Goal: Task Accomplishment & Management: Manage account settings

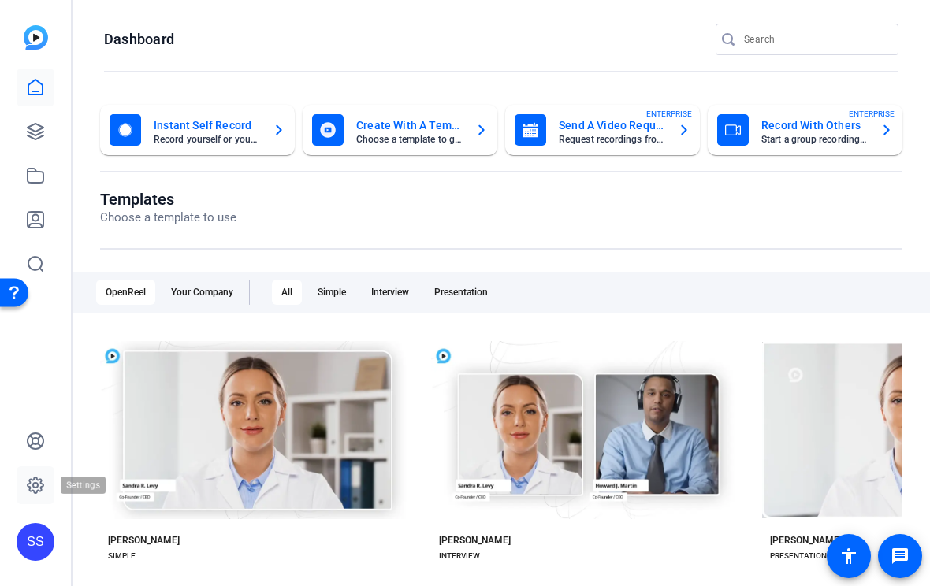
click at [30, 490] on icon at bounding box center [35, 485] width 19 height 19
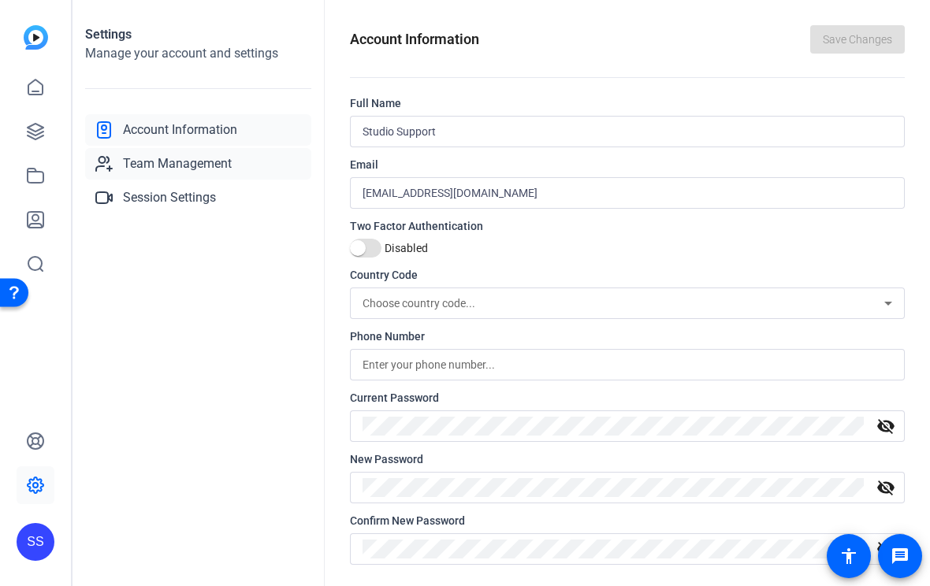
click at [184, 153] on link "Team Management" at bounding box center [198, 164] width 226 height 32
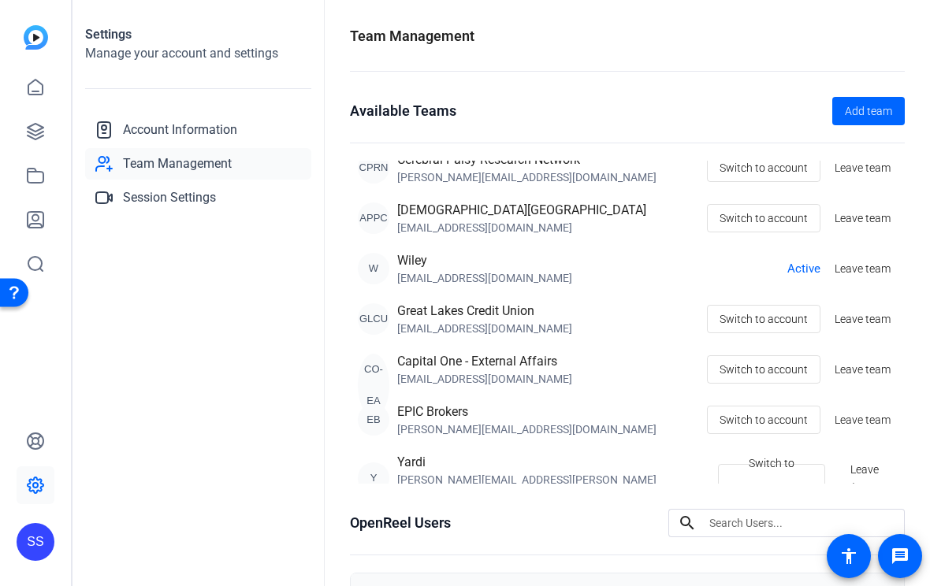
scroll to position [14, 0]
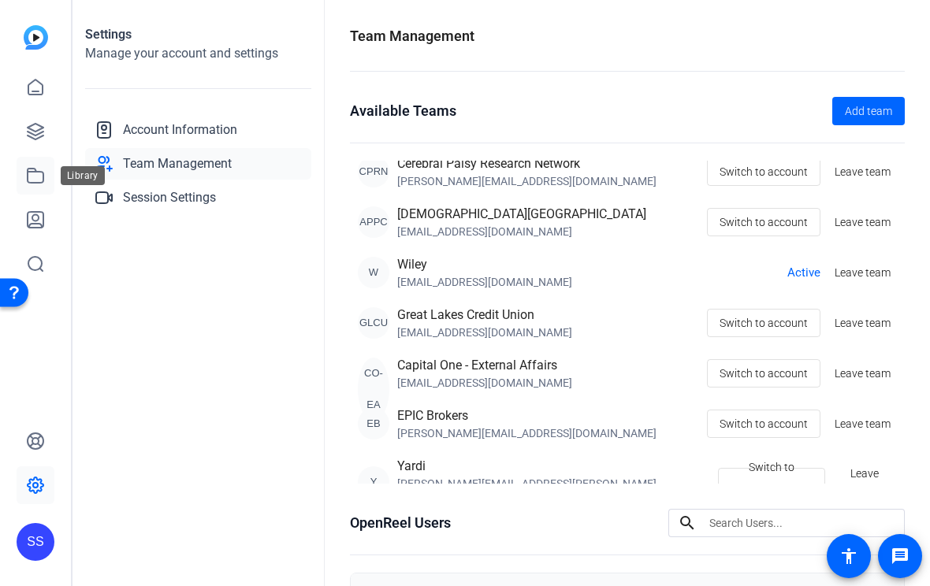
click at [22, 177] on link at bounding box center [36, 176] width 38 height 38
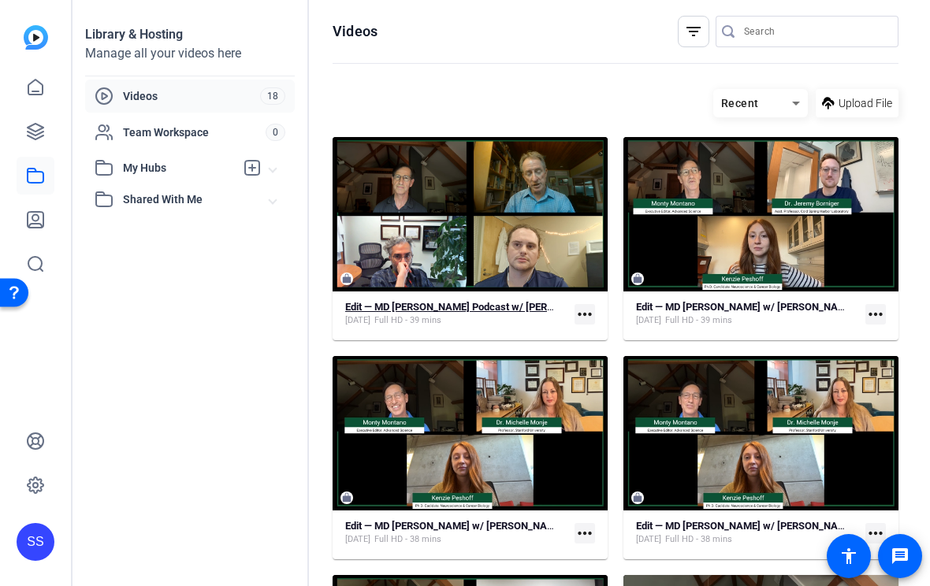
click at [452, 311] on strong "Edit — MD Anderson Podcast w/ Charles Raison" at bounding box center [474, 307] width 258 height 12
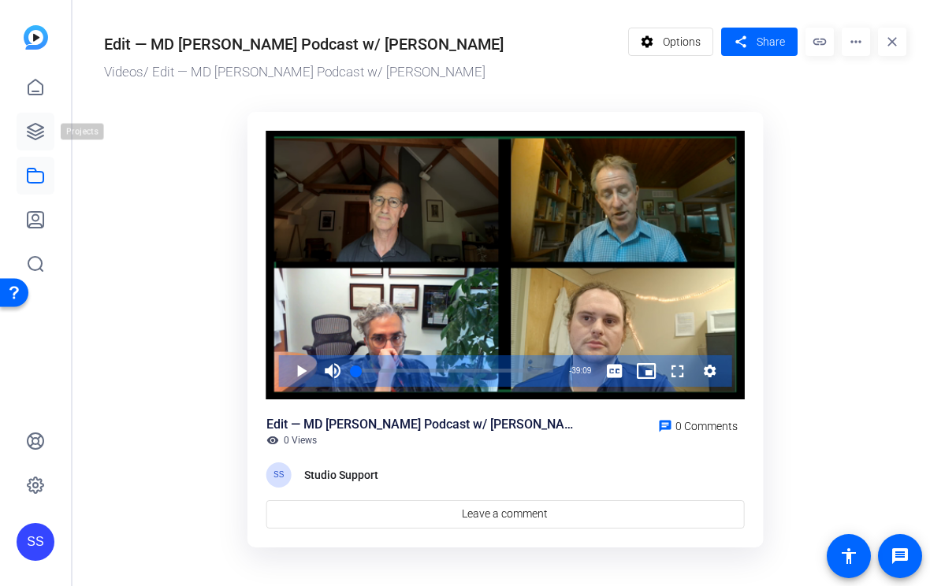
click at [41, 120] on link at bounding box center [36, 132] width 38 height 38
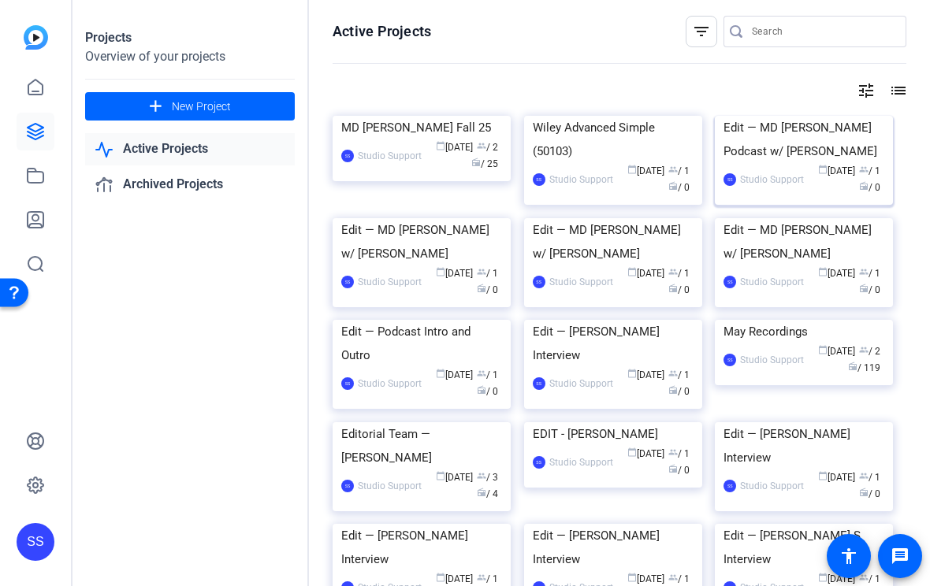
click at [742, 163] on div "Edit — MD Anderson Podcast w/ Charles Ra" at bounding box center [803, 139] width 161 height 47
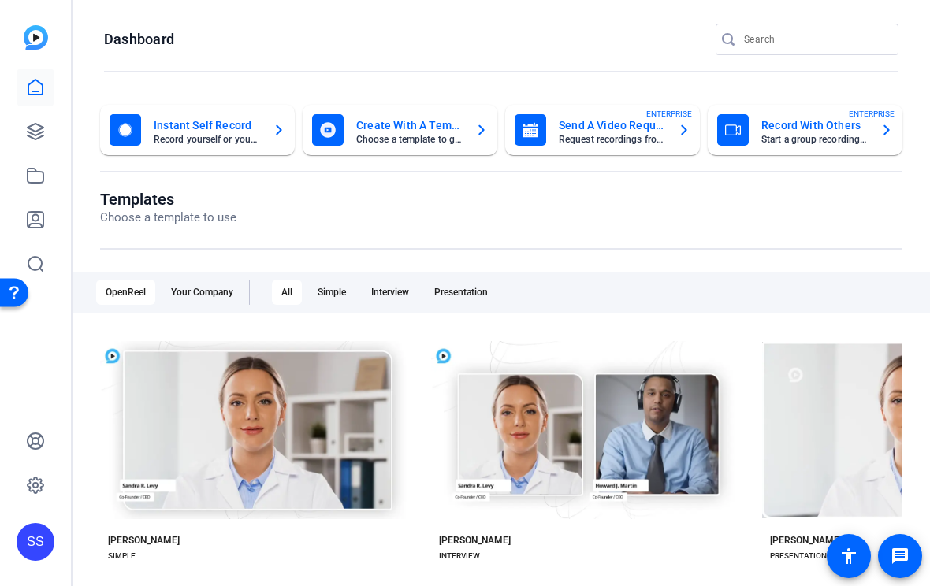
click at [39, 528] on div "SS" at bounding box center [36, 542] width 38 height 38
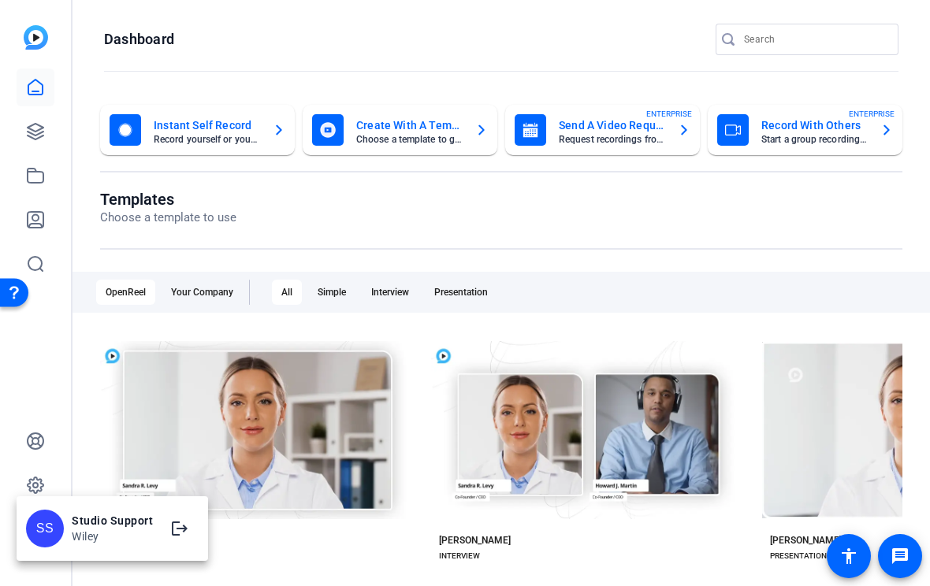
click at [41, 167] on div at bounding box center [465, 293] width 930 height 586
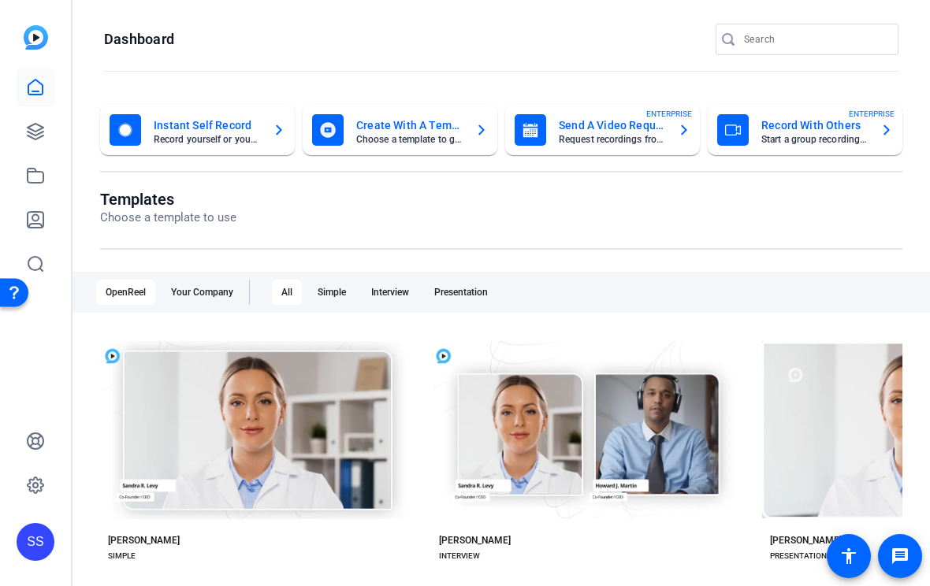
click at [41, 167] on icon at bounding box center [35, 175] width 19 height 19
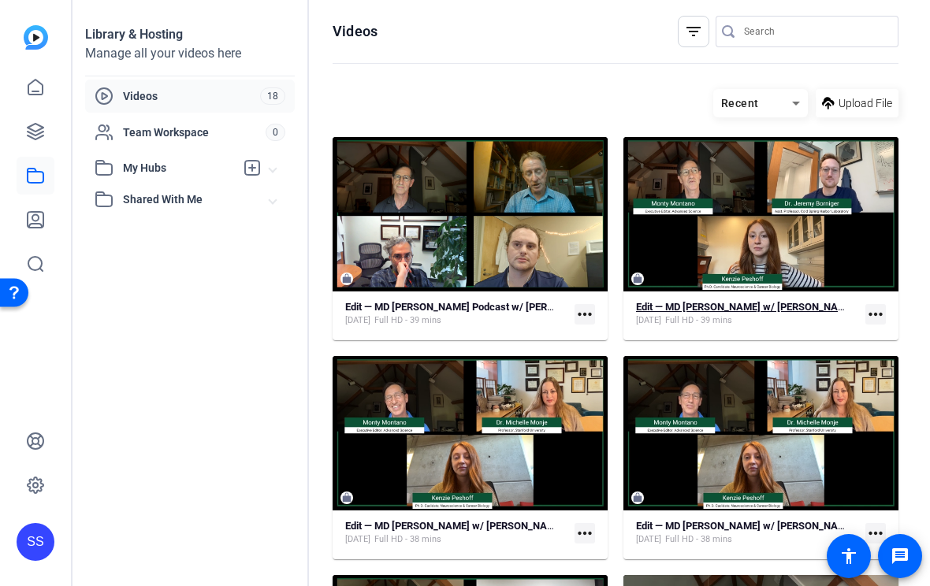
click at [772, 303] on strong "Edit — MD Anderson w/ Jeremy Borniger" at bounding box center [745, 307] width 219 height 12
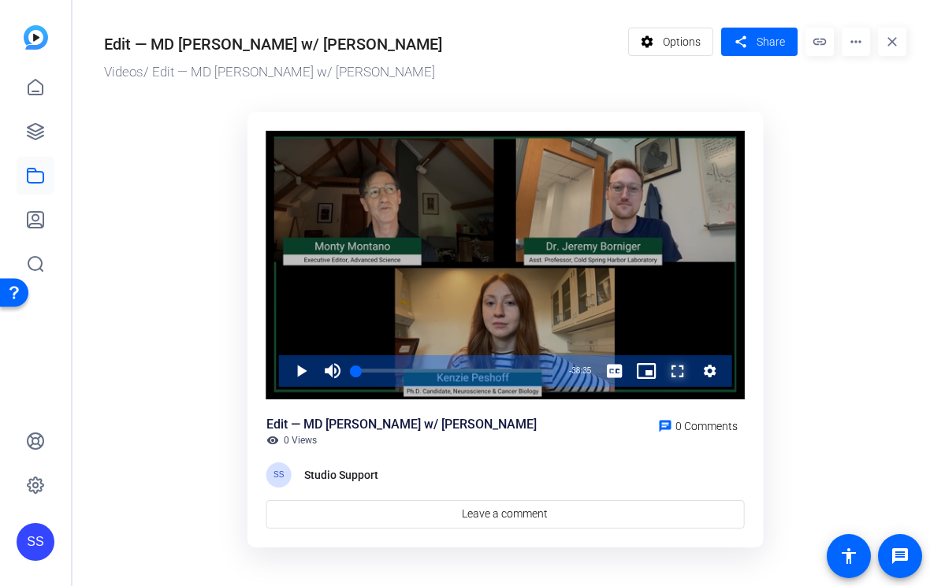
click at [662, 371] on span "Video Player" at bounding box center [662, 371] width 0 height 32
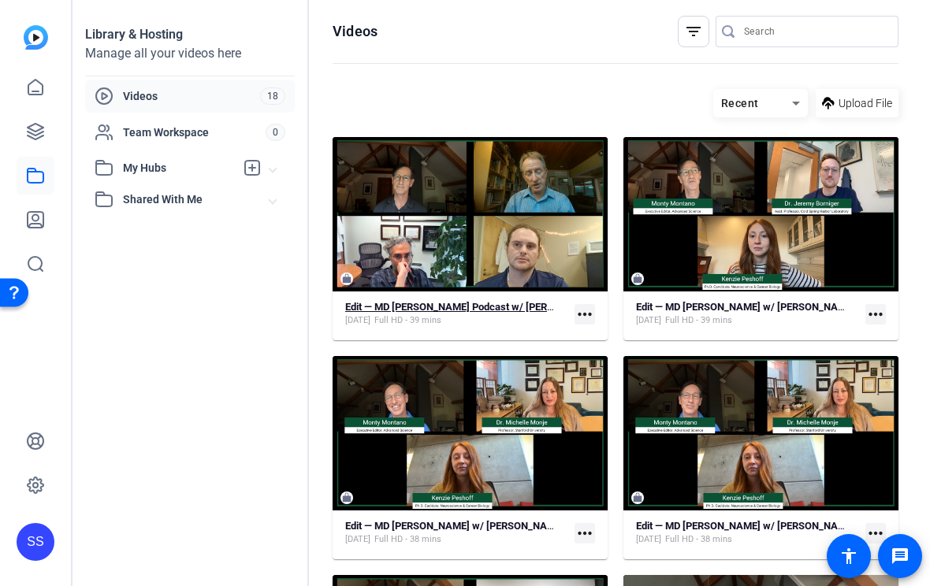
click at [422, 305] on strong "Edit — MD Anderson Podcast w/ Charles Raison" at bounding box center [474, 307] width 258 height 12
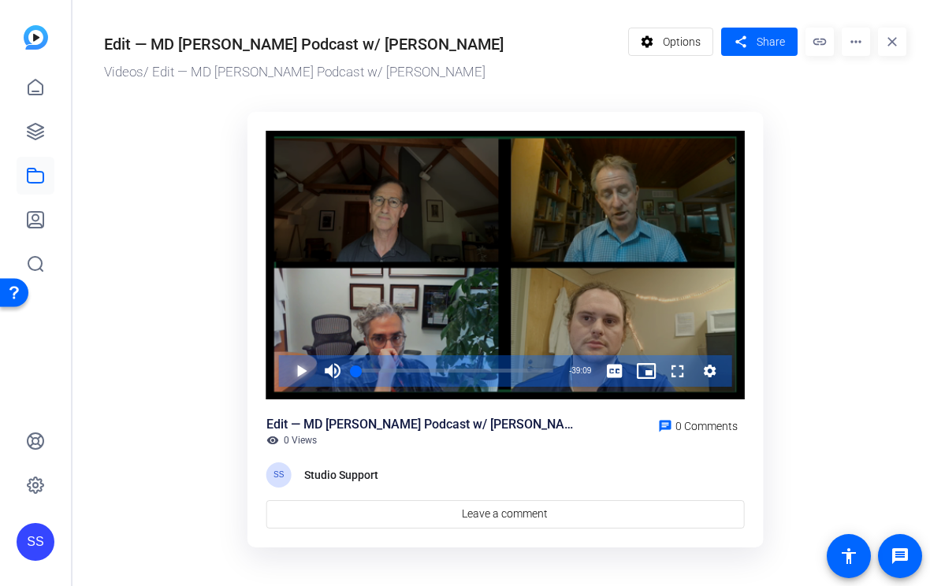
click at [285, 363] on span "Video Player" at bounding box center [285, 371] width 0 height 32
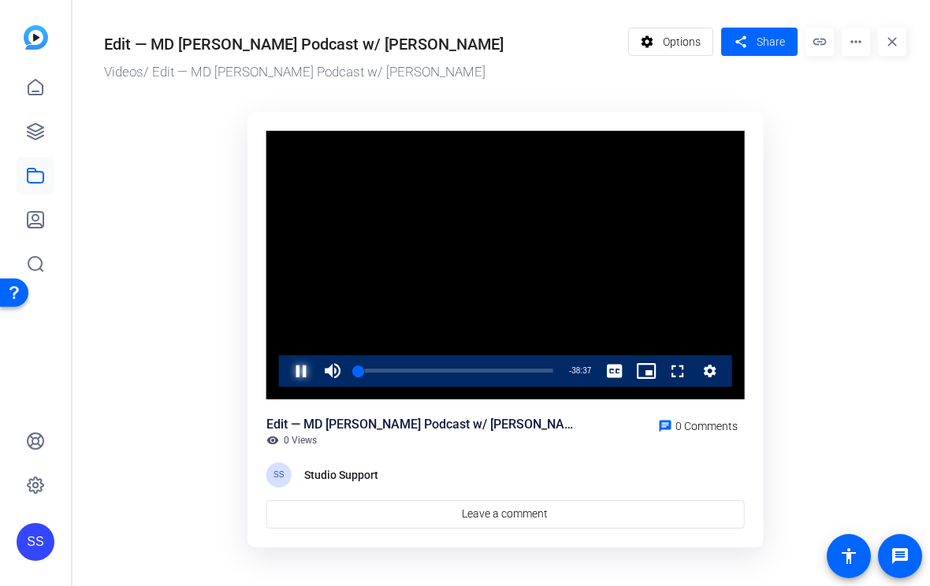
click at [285, 372] on span "Video Player" at bounding box center [285, 371] width 0 height 32
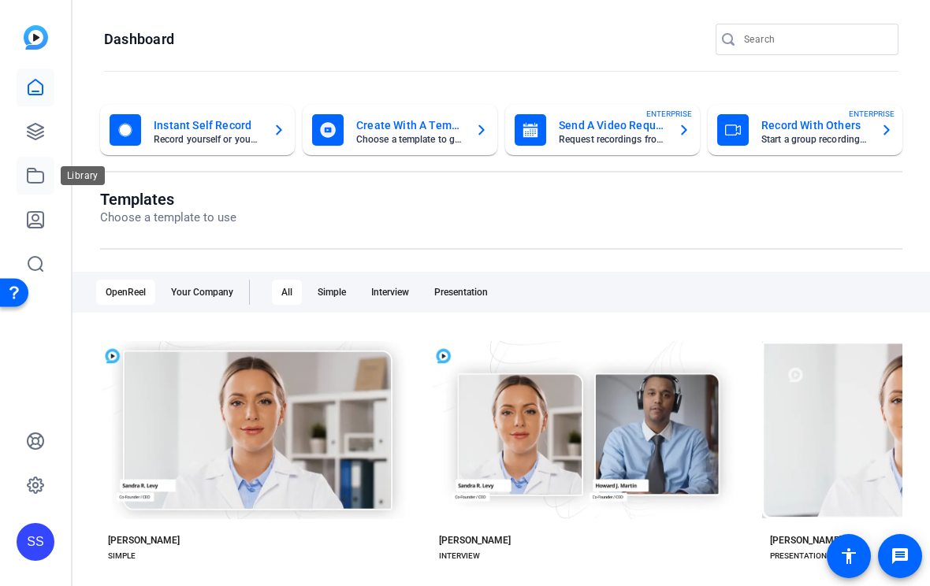
click at [35, 178] on icon at bounding box center [35, 175] width 19 height 19
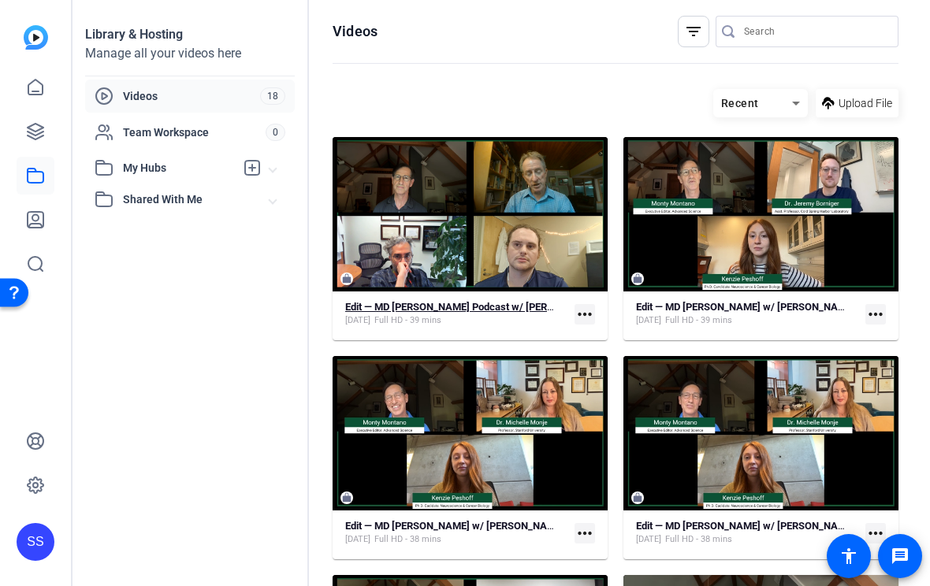
click at [372, 307] on strong "Edit — MD Anderson Podcast w/ Charles Raison" at bounding box center [474, 307] width 258 height 12
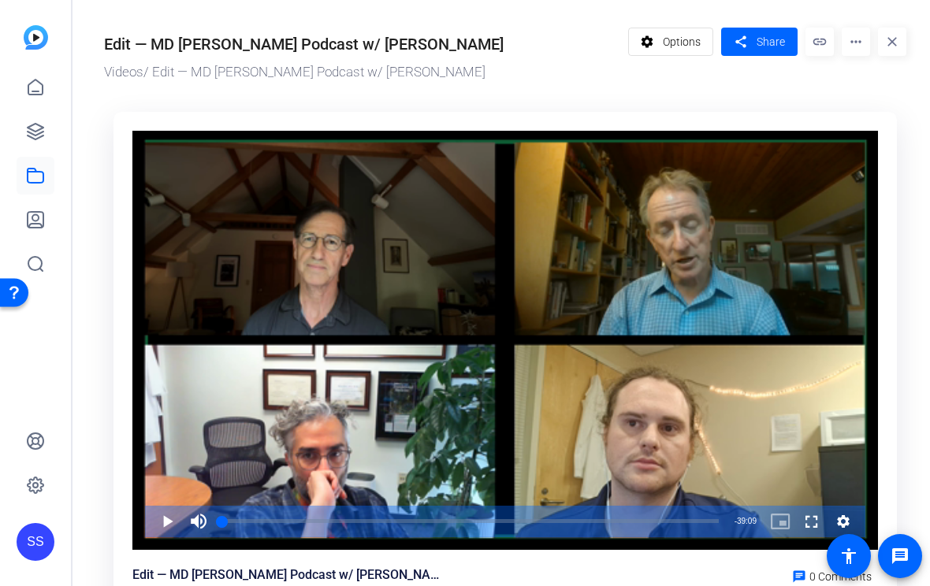
click at [856, 43] on mat-icon "more_horiz" at bounding box center [856, 42] width 28 height 28
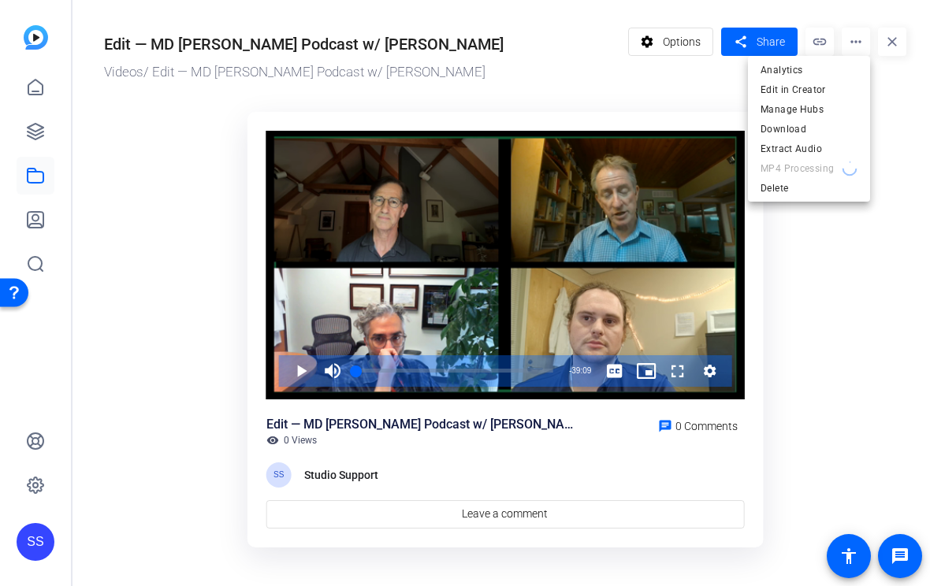
click at [890, 84] on div at bounding box center [465, 293] width 930 height 586
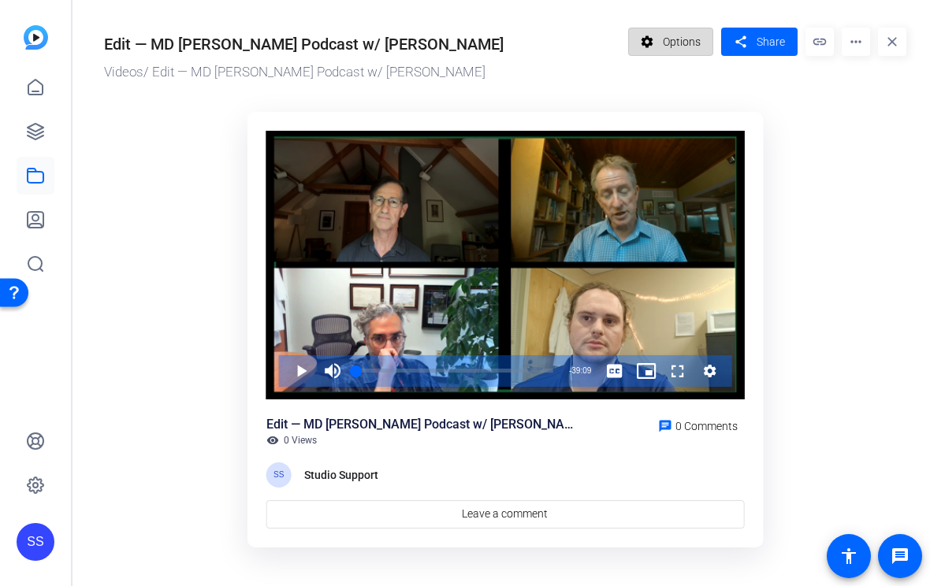
click at [695, 43] on span "Options" at bounding box center [682, 42] width 38 height 30
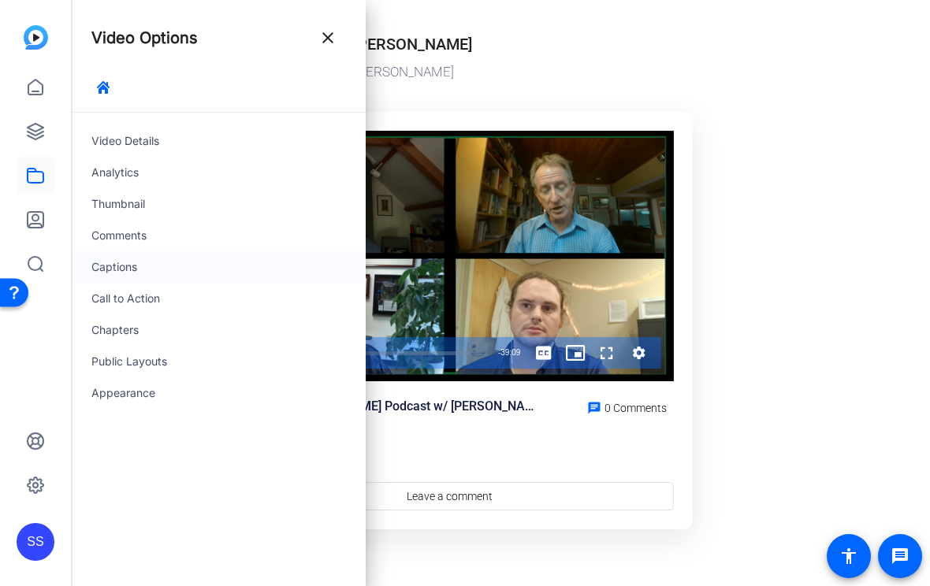
click at [194, 262] on div "Captions" at bounding box center [219, 267] width 293 height 32
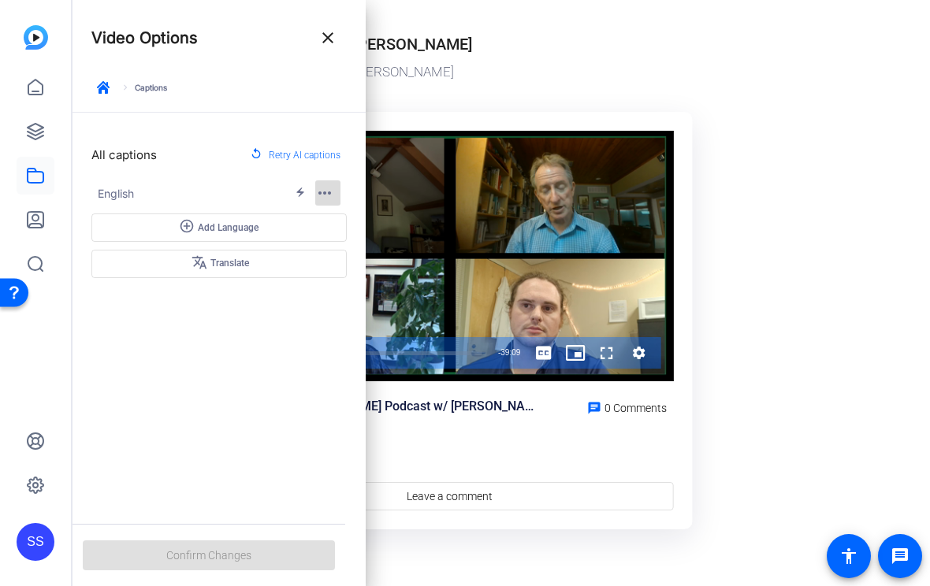
click at [322, 188] on mat-icon "more_horiz" at bounding box center [324, 193] width 19 height 19
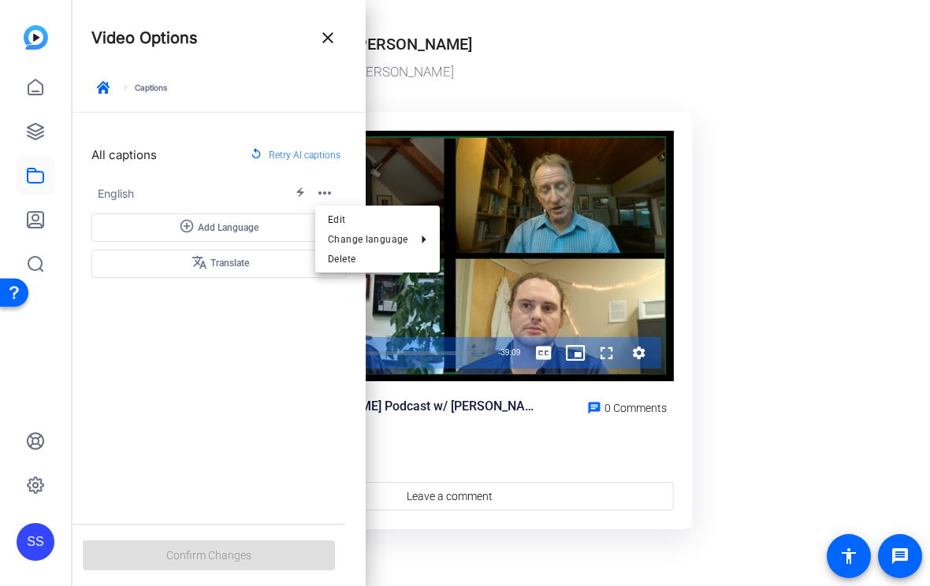
click at [240, 385] on div at bounding box center [465, 293] width 930 height 586
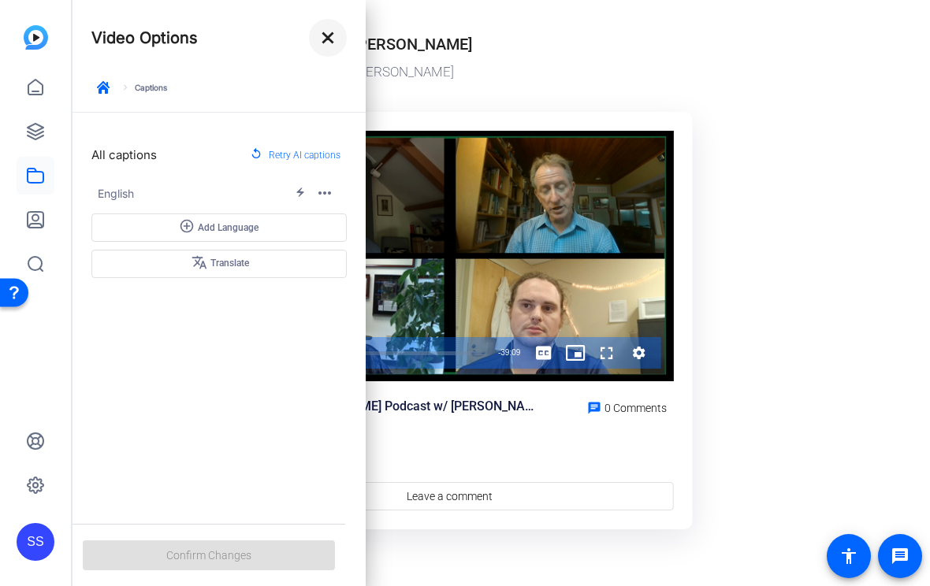
click at [327, 28] on mat-icon "close" at bounding box center [327, 37] width 19 height 19
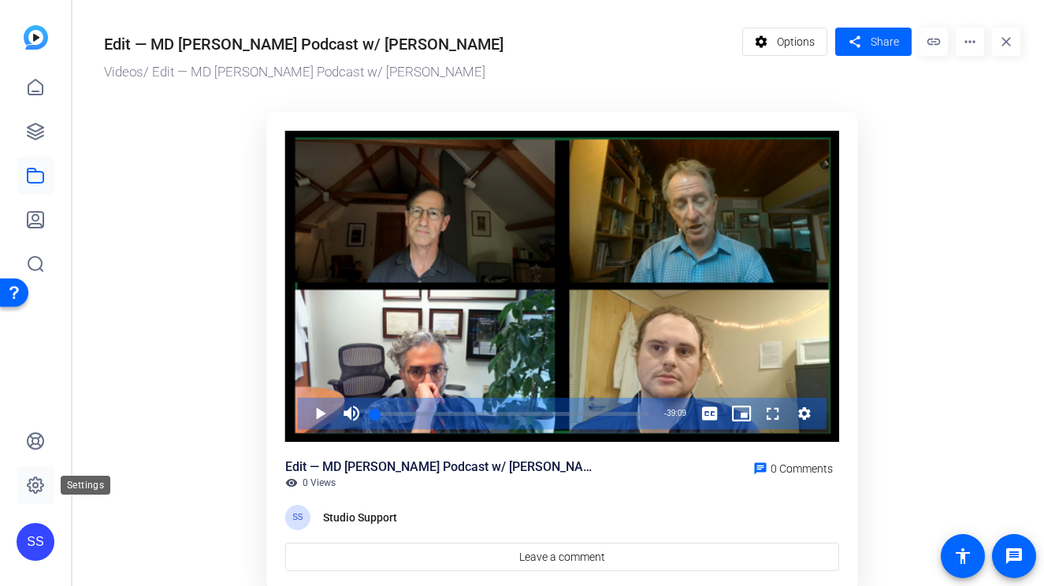
click at [37, 491] on icon at bounding box center [36, 486] width 16 height 16
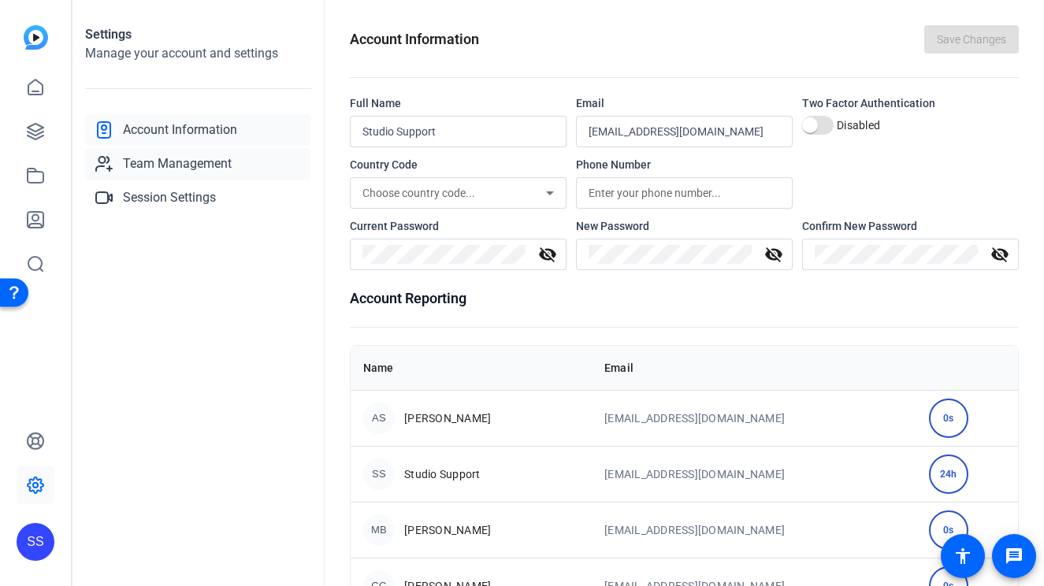
click at [214, 169] on span "Team Management" at bounding box center [177, 163] width 109 height 19
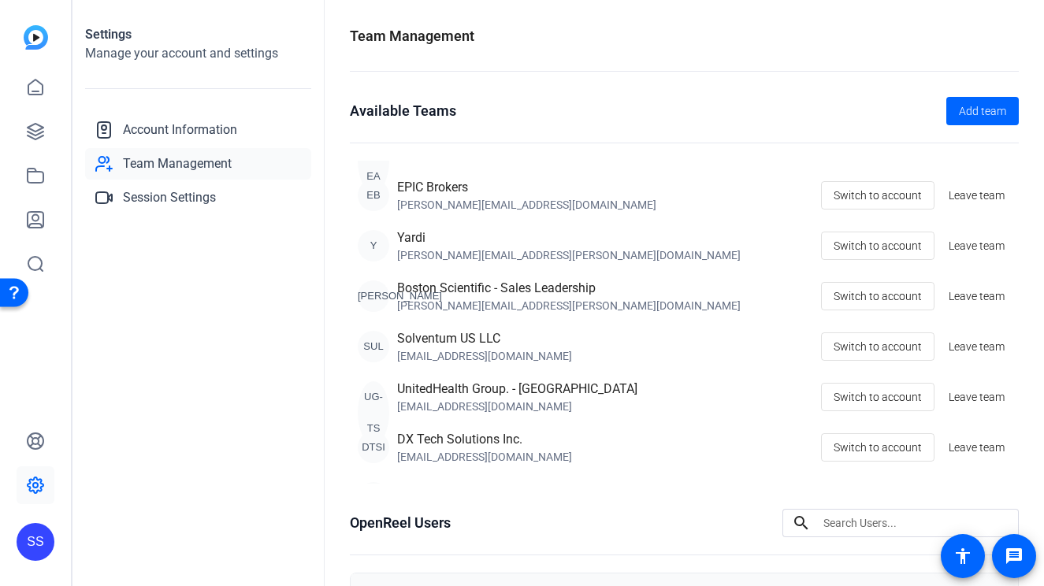
scroll to position [250, 0]
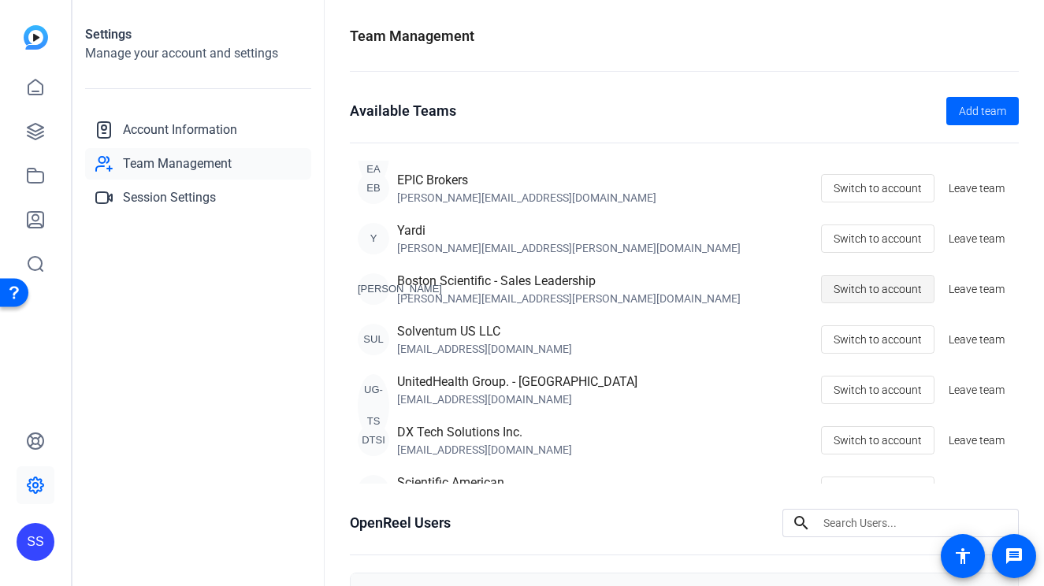
click at [890, 283] on span "Switch to account" at bounding box center [878, 289] width 88 height 30
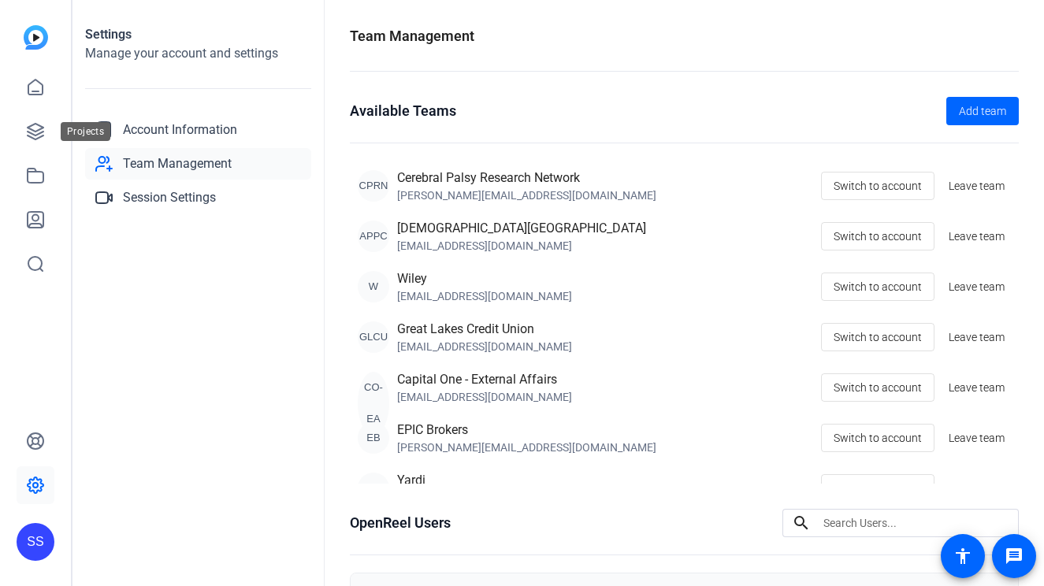
click at [44, 122] on icon at bounding box center [35, 131] width 19 height 19
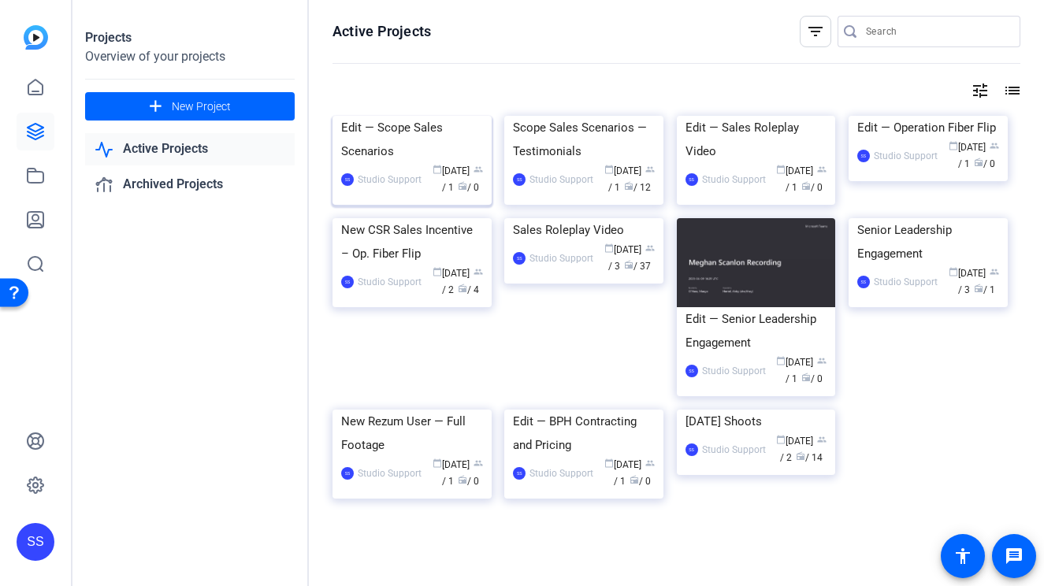
click at [418, 163] on div "Edit — Scope Sales Scenarios" at bounding box center [412, 139] width 142 height 47
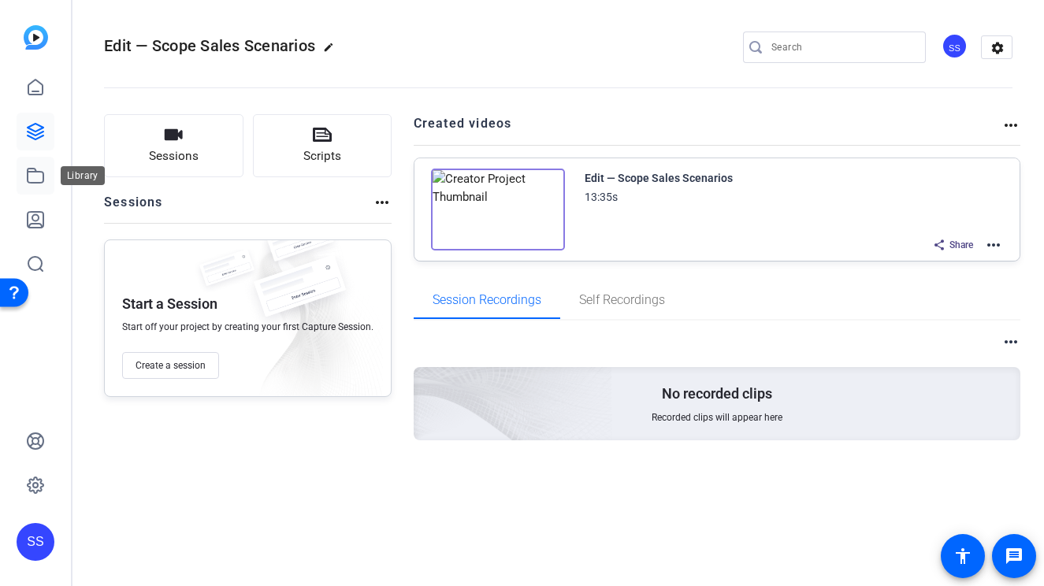
click at [43, 180] on icon at bounding box center [36, 176] width 16 height 14
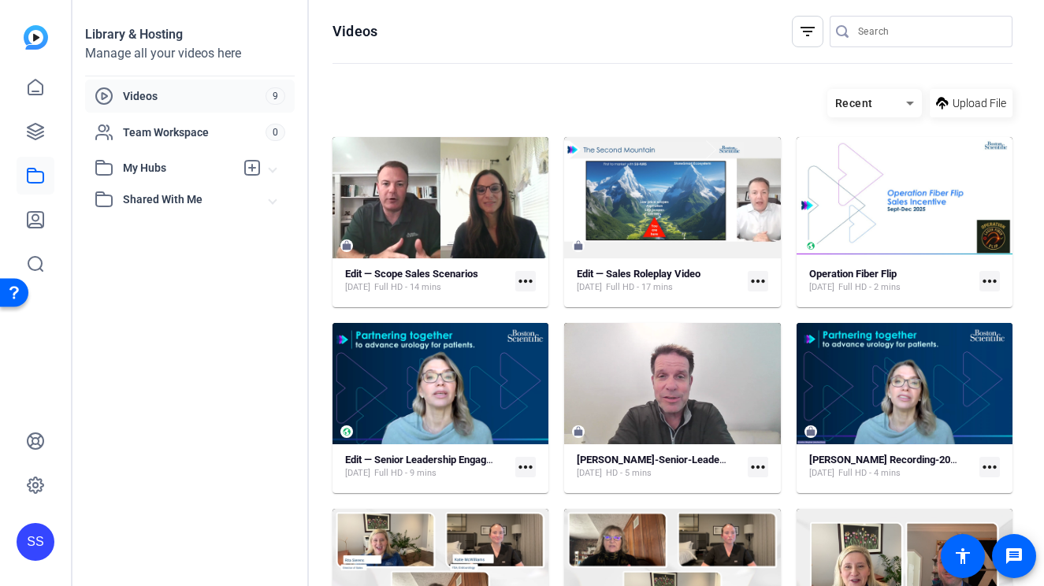
click at [421, 266] on mat-card "Edit — Scope Sales Scenarios Sep 16, 2025 Full HD - 14 mins more_horiz" at bounding box center [441, 222] width 216 height 170
click at [421, 269] on strong "Edit — Scope Sales Scenarios" at bounding box center [411, 274] width 133 height 12
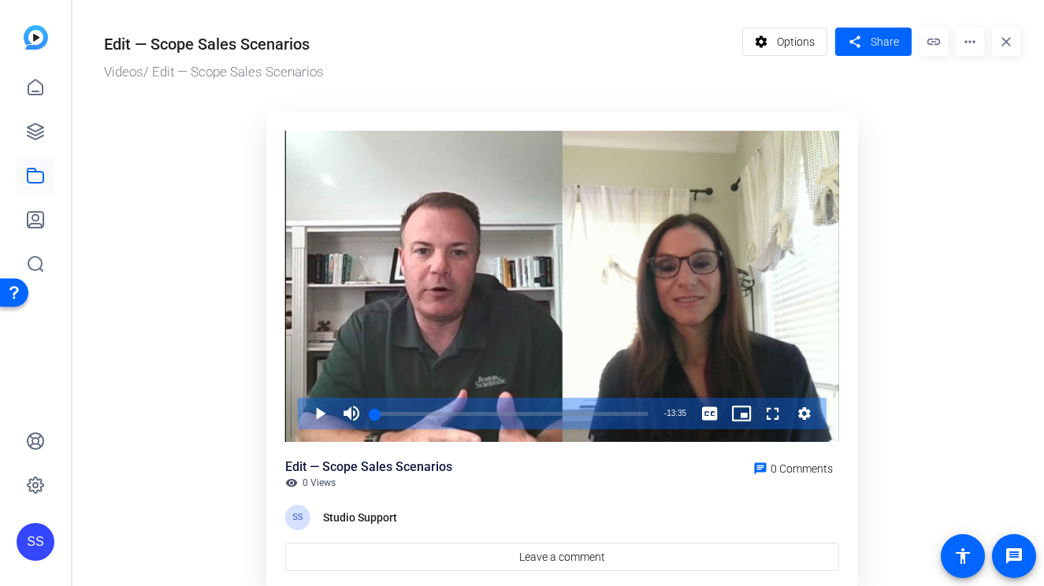
click at [586, 199] on div "Video Player" at bounding box center [562, 287] width 554 height 312
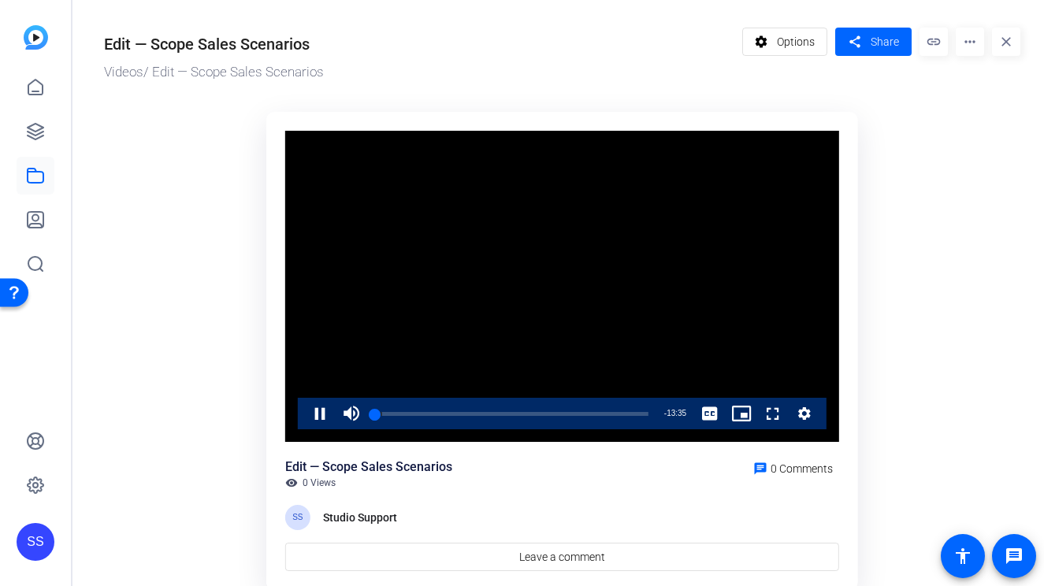
click at [618, 257] on video "Video Player" at bounding box center [562, 287] width 554 height 312
click at [782, 39] on span "Options" at bounding box center [796, 42] width 38 height 30
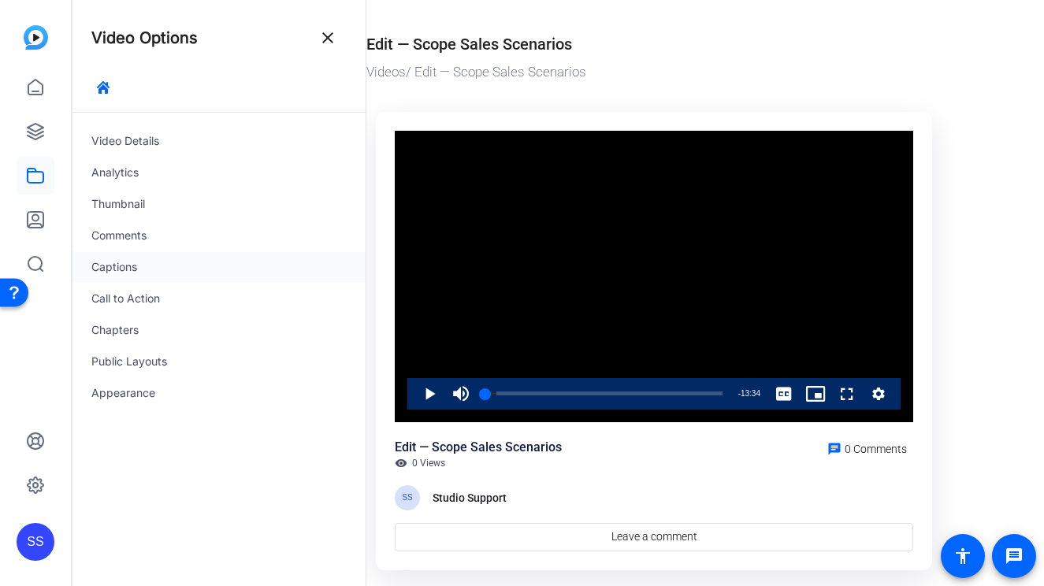
click at [146, 278] on div "Captions" at bounding box center [219, 267] width 293 height 32
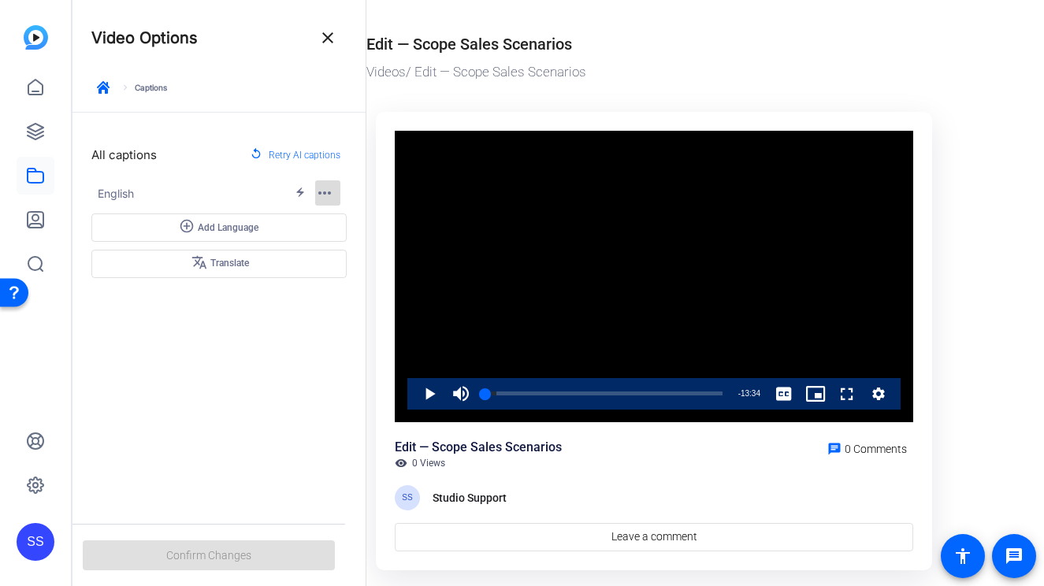
click at [318, 199] on mat-icon "more_horiz" at bounding box center [324, 193] width 19 height 19
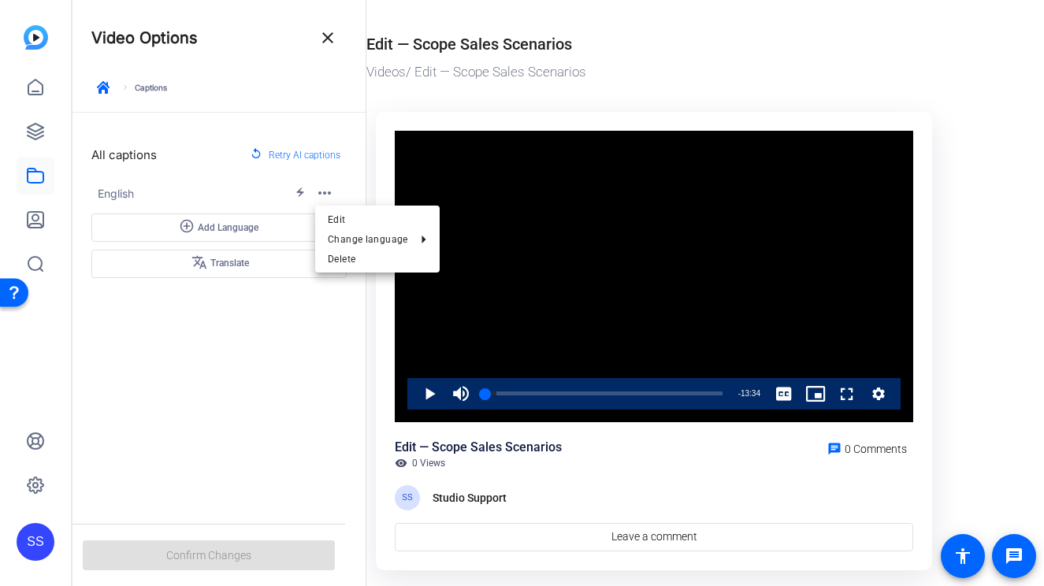
click at [299, 318] on div at bounding box center [522, 293] width 1044 height 586
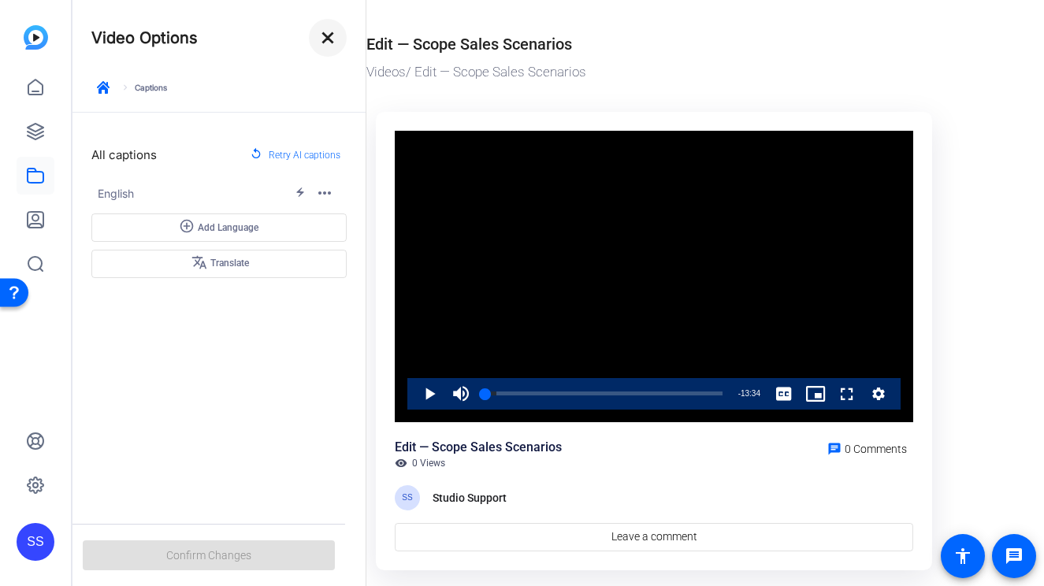
click at [328, 38] on mat-icon "close" at bounding box center [327, 37] width 19 height 19
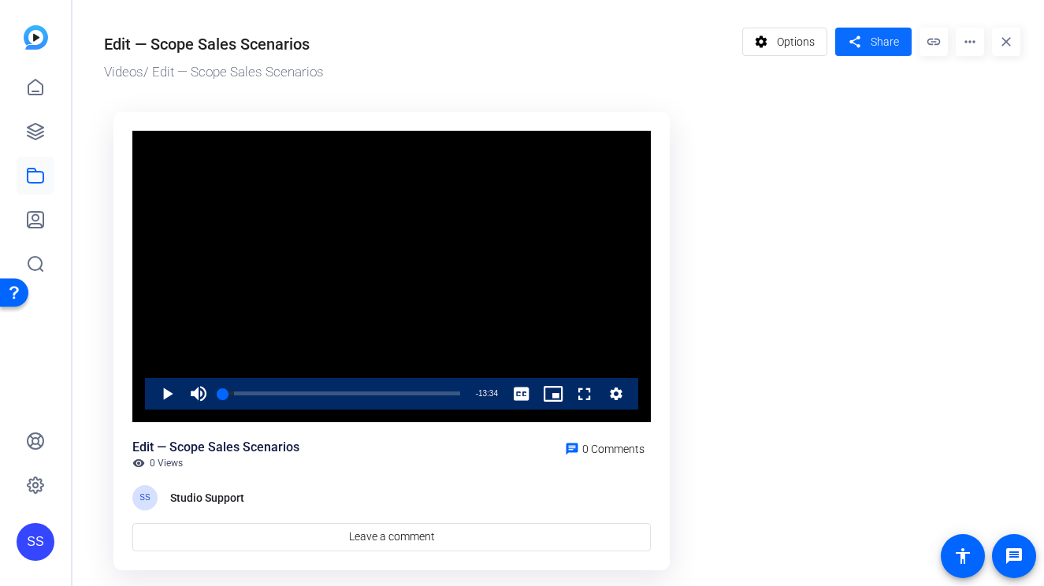
click at [896, 41] on span "Share" at bounding box center [885, 42] width 28 height 17
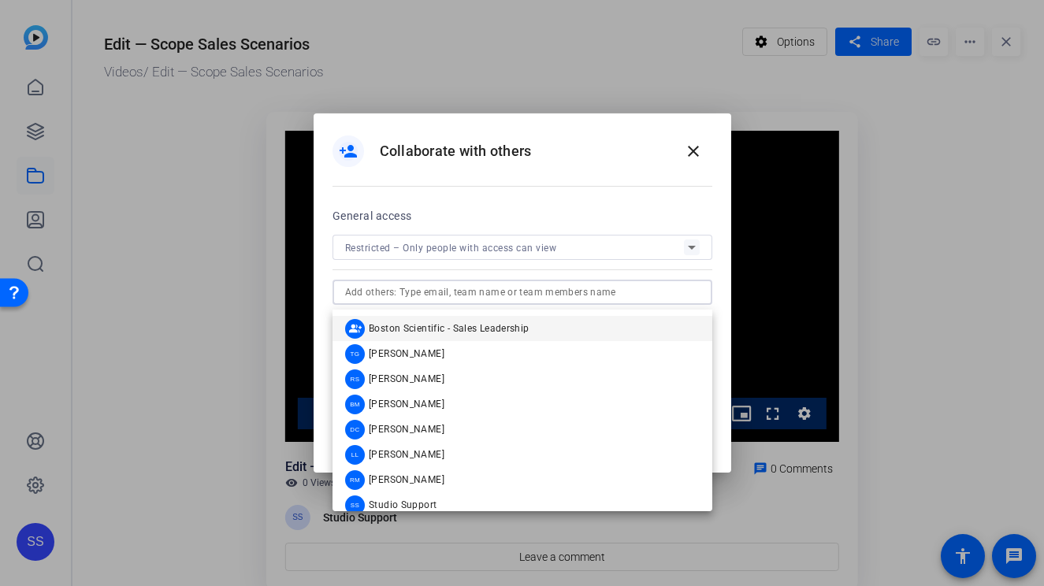
click at [590, 288] on input "text" at bounding box center [522, 292] width 355 height 19
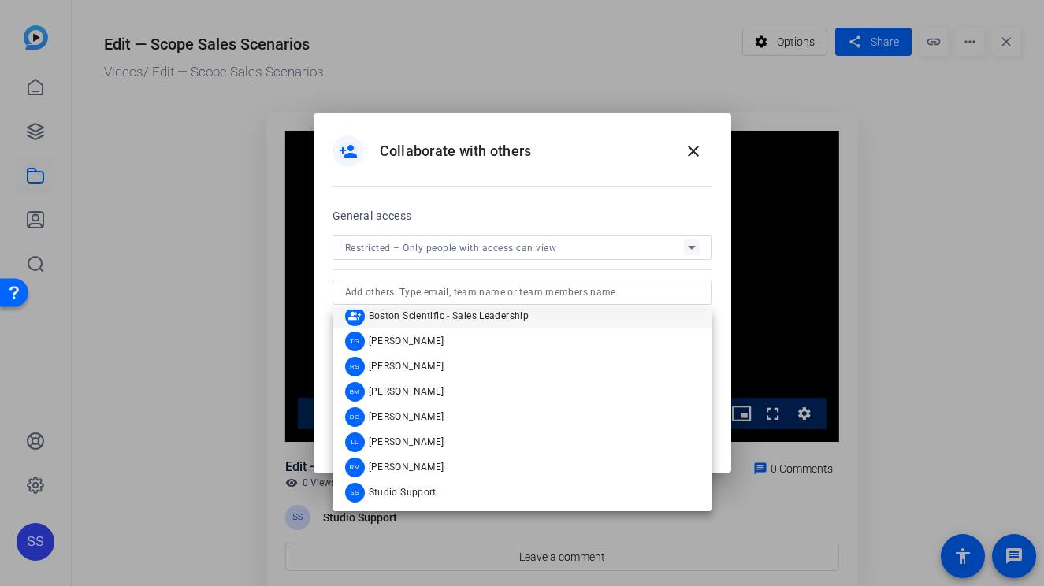
click at [634, 200] on div "person_add Collaborate with others close" at bounding box center [523, 159] width 418 height 92
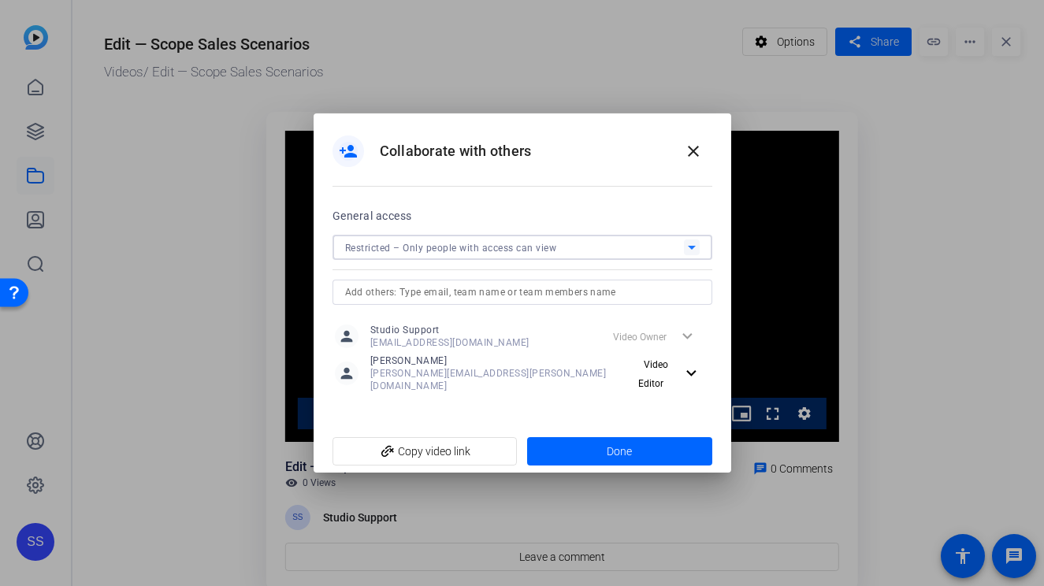
click at [573, 256] on div "Restricted – Only people with access can view" at bounding box center [514, 248] width 339 height 20
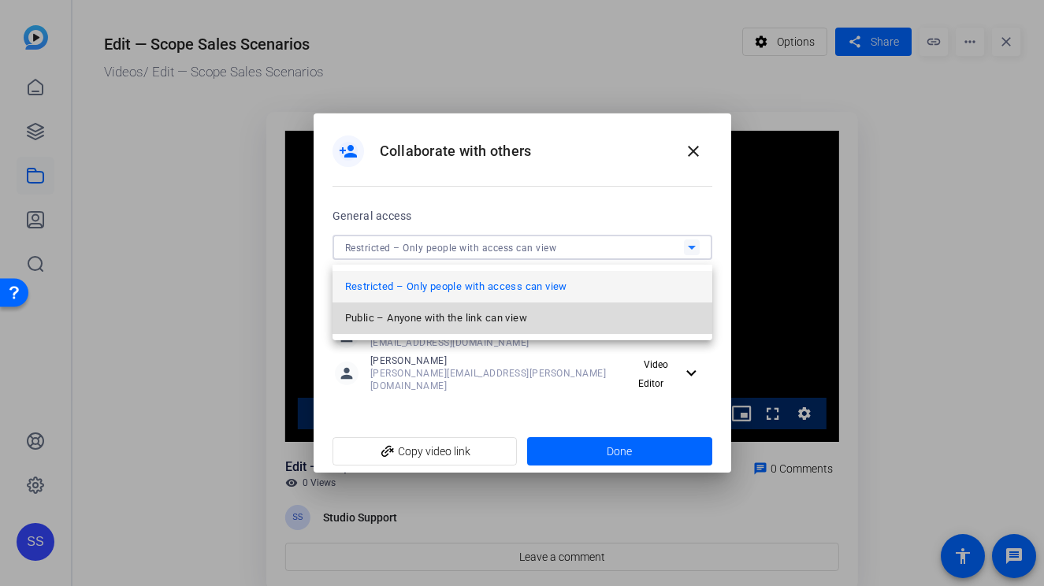
click at [554, 308] on mat-option "Public – Anyone with the link can view" at bounding box center [523, 319] width 380 height 32
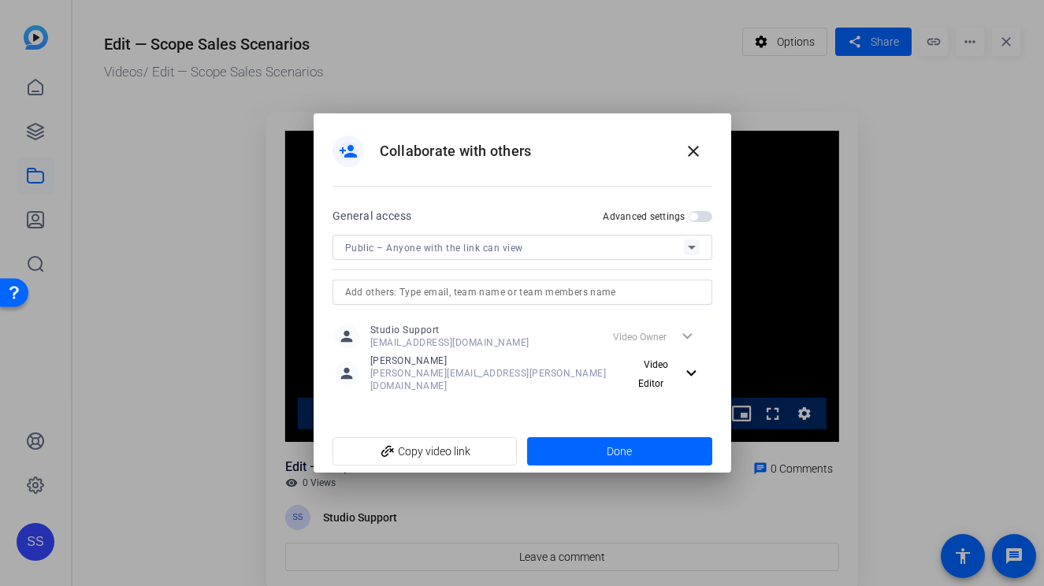
click at [697, 221] on span "button" at bounding box center [694, 217] width 8 height 8
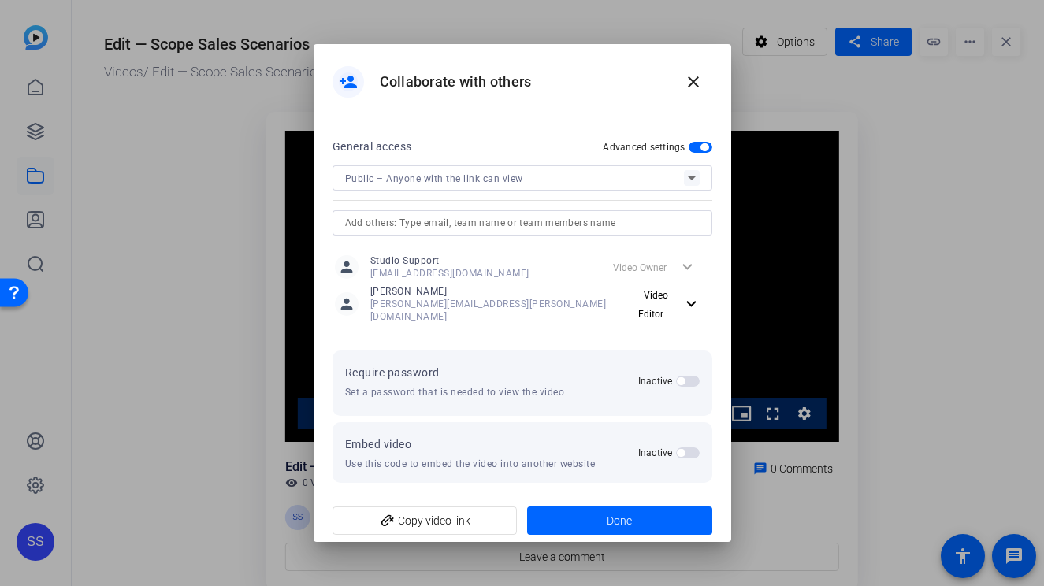
click at [693, 379] on span "button" at bounding box center [688, 381] width 24 height 11
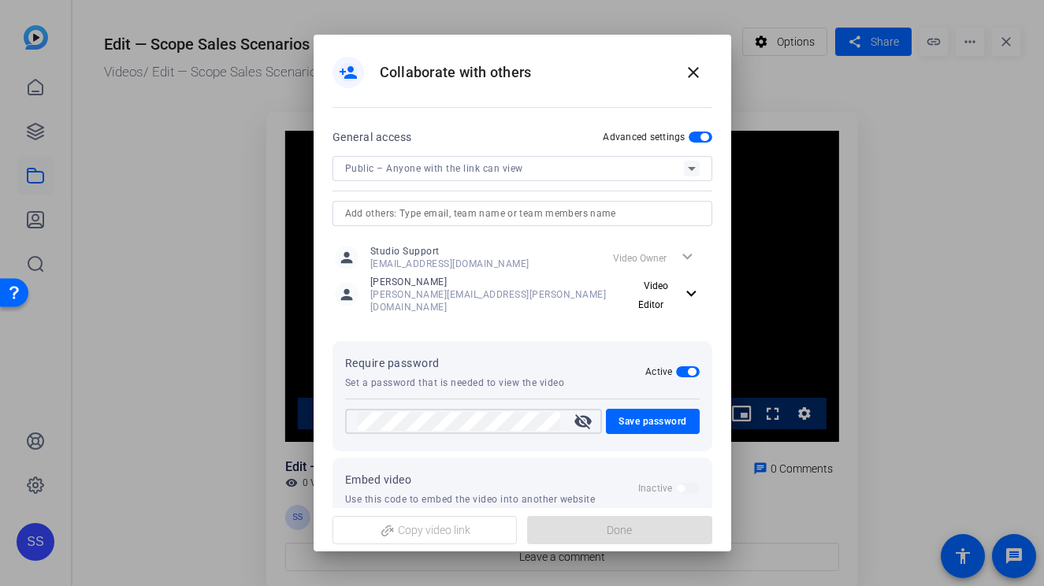
click at [578, 412] on mat-icon "visibility_off" at bounding box center [583, 421] width 38 height 19
click at [630, 412] on span "Save password" at bounding box center [653, 421] width 69 height 19
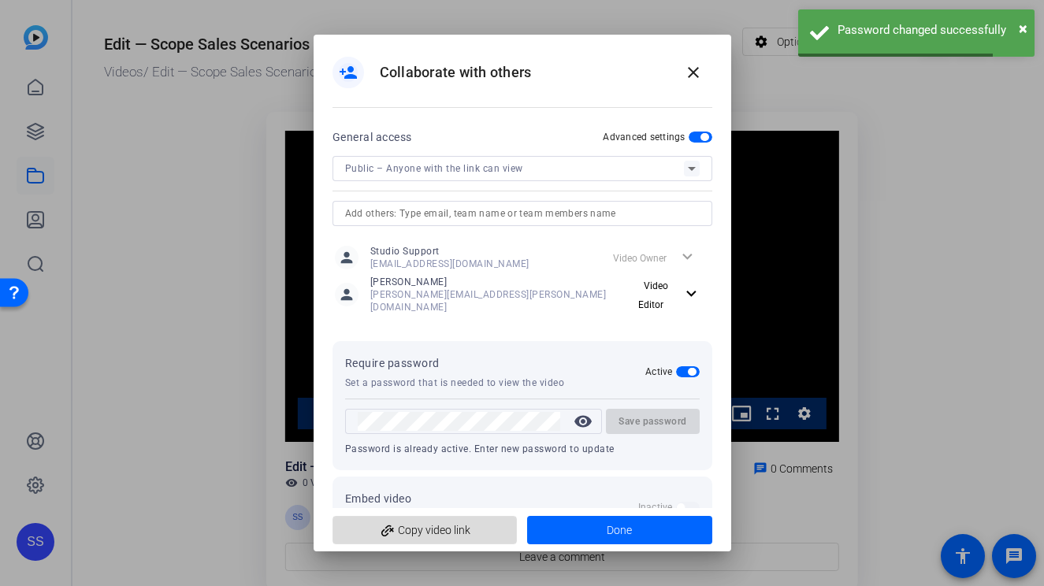
click at [452, 531] on span "add_link Copy video link" at bounding box center [425, 530] width 160 height 30
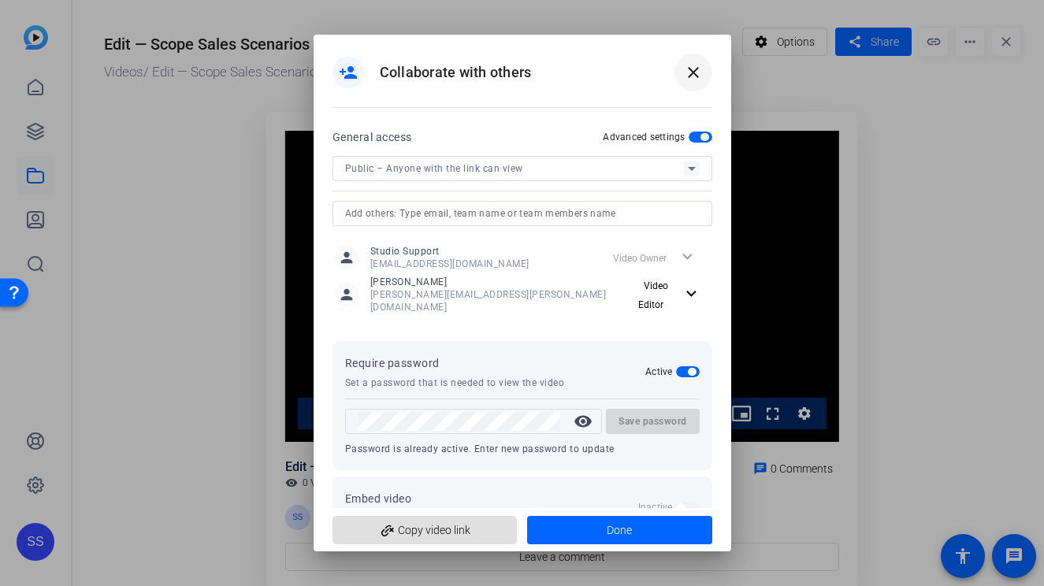
click at [689, 90] on span at bounding box center [694, 73] width 38 height 38
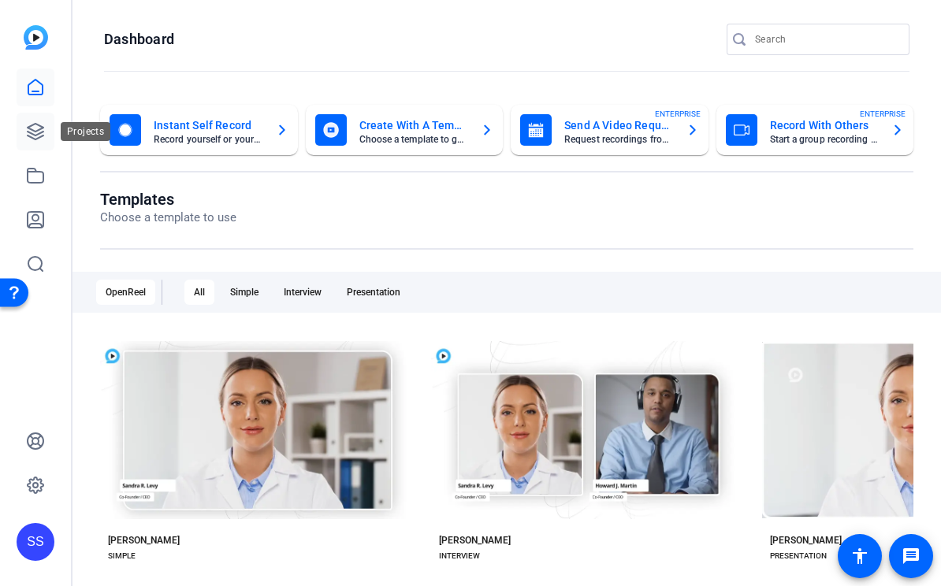
click at [32, 116] on link at bounding box center [36, 132] width 38 height 38
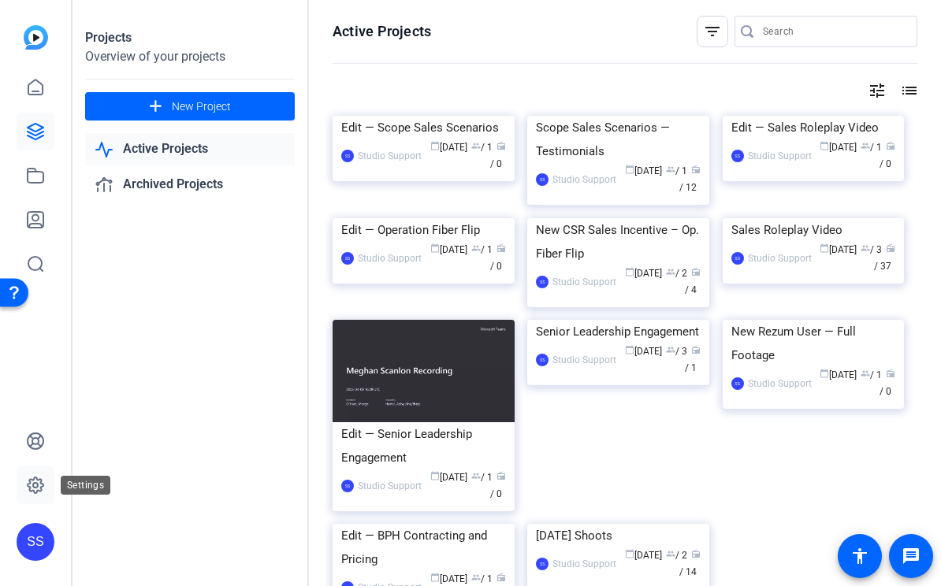
click at [24, 482] on link at bounding box center [36, 486] width 38 height 38
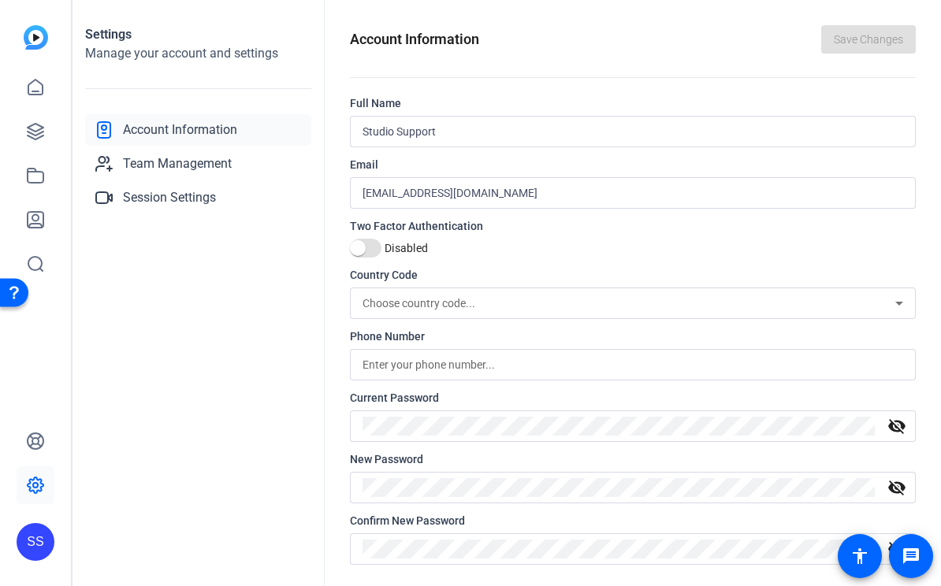
click at [37, 534] on div "SS" at bounding box center [36, 542] width 38 height 38
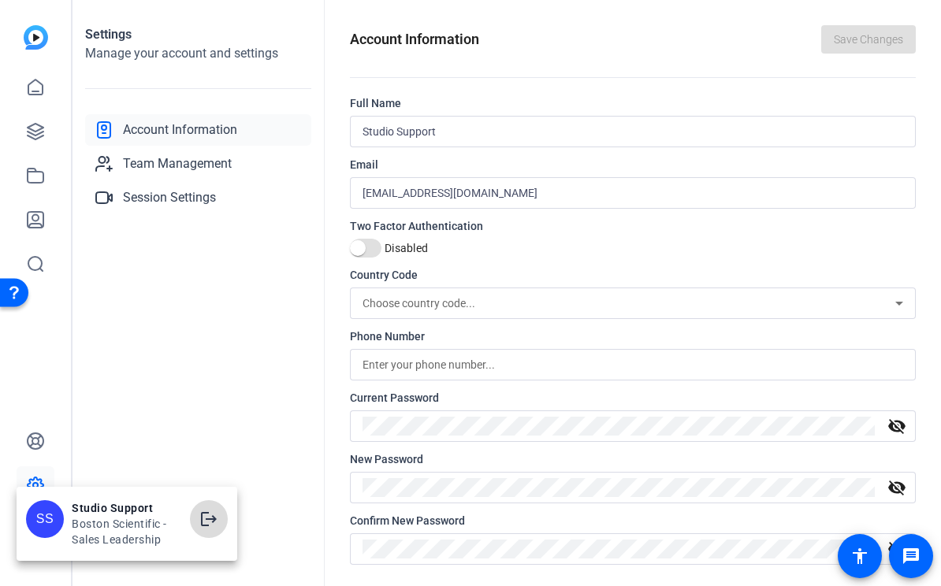
click at [214, 514] on mat-icon "logout" at bounding box center [208, 519] width 19 height 19
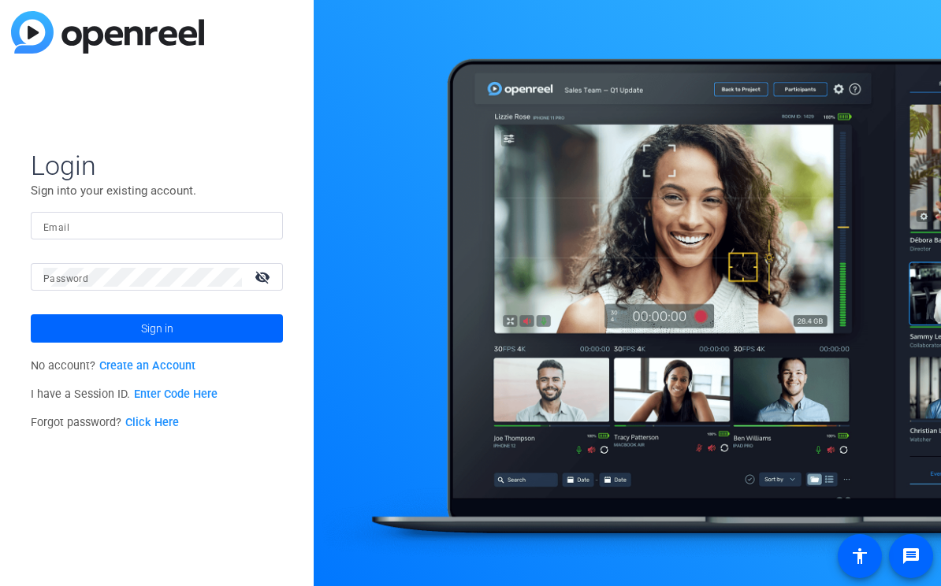
click at [254, 222] on div at bounding box center [156, 226] width 227 height 28
click at [257, 231] on img at bounding box center [256, 226] width 11 height 19
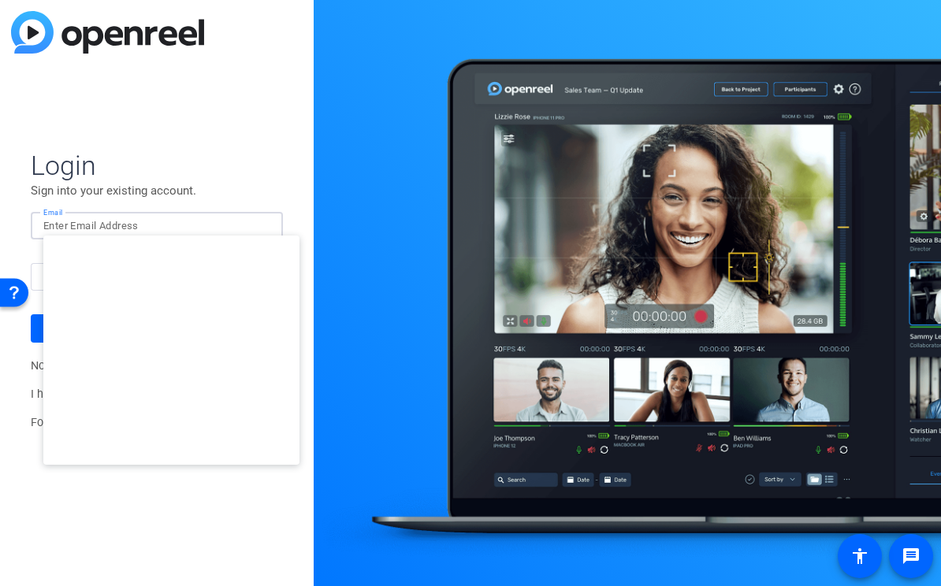
type input "studiosupport@openreel.com"
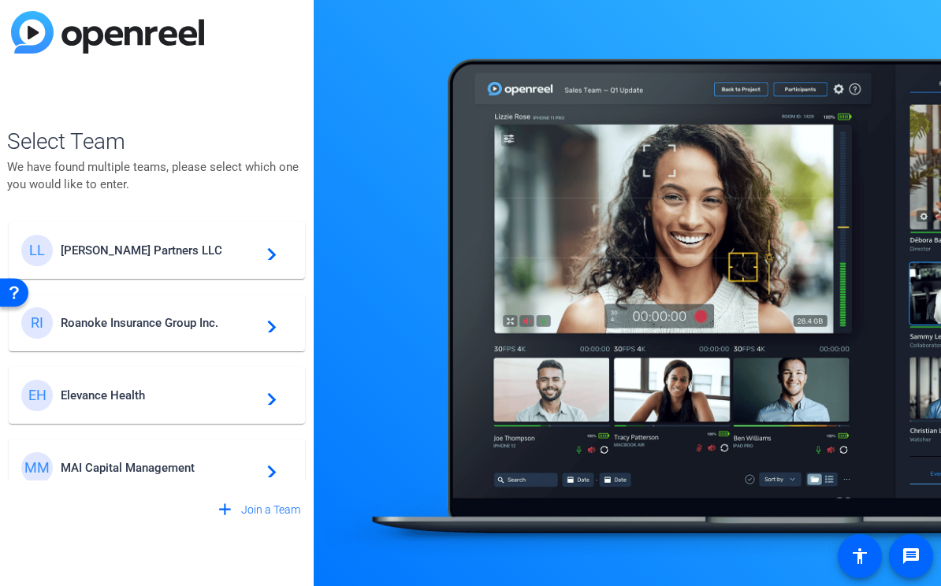
scroll to position [16, 0]
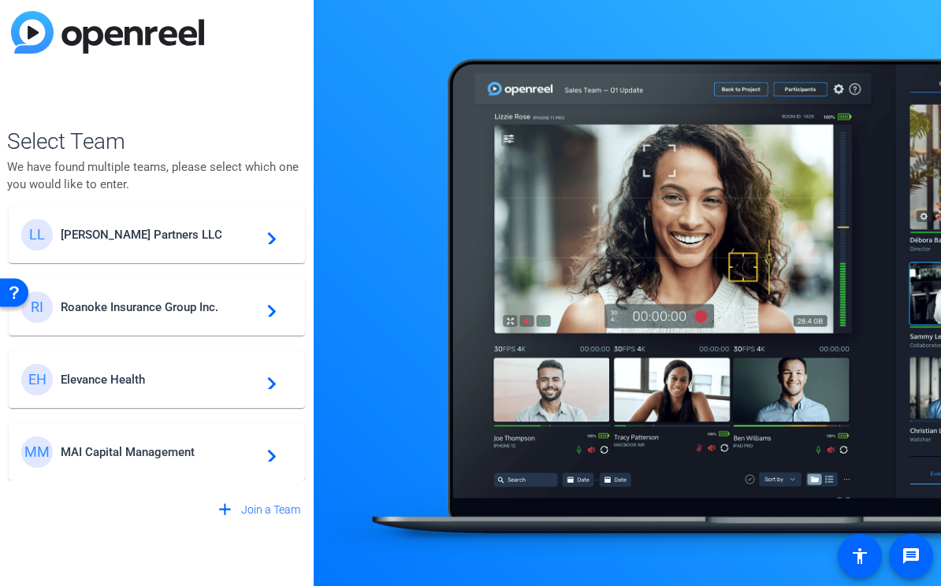
click at [184, 375] on span "Elevance Health" at bounding box center [159, 380] width 197 height 14
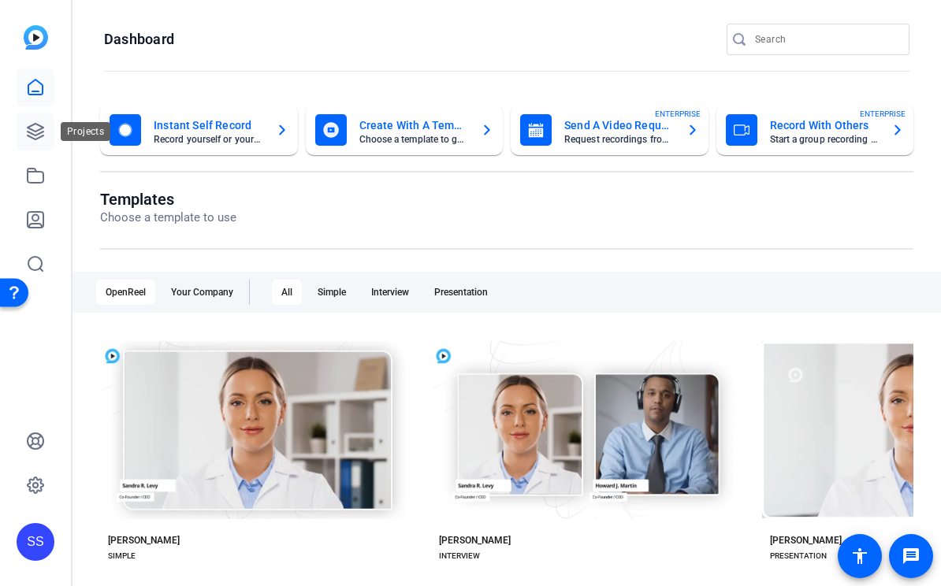
click at [44, 127] on icon at bounding box center [35, 131] width 19 height 19
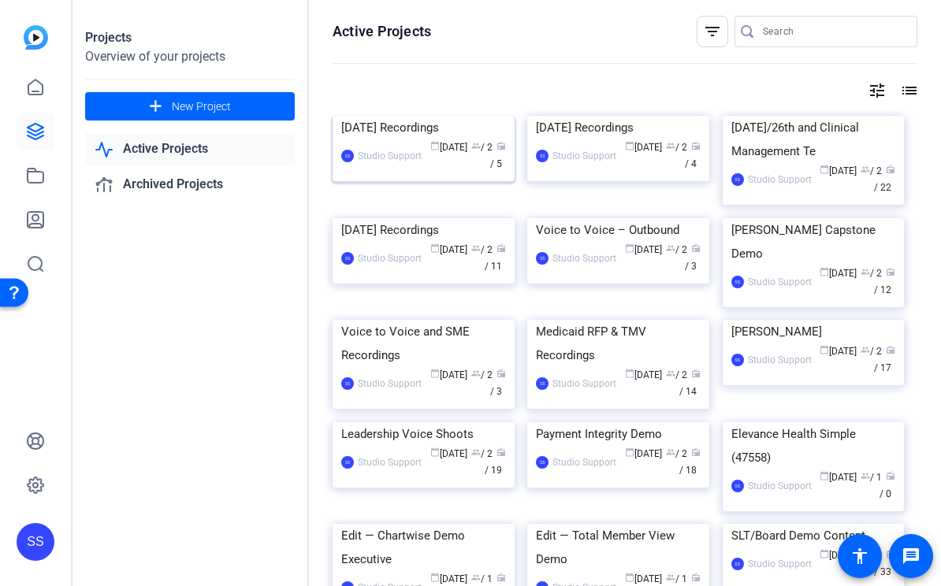
click at [377, 139] on div "September 24, 2025 Recordings" at bounding box center [423, 128] width 165 height 24
click at [178, 103] on span "New Project" at bounding box center [201, 107] width 59 height 17
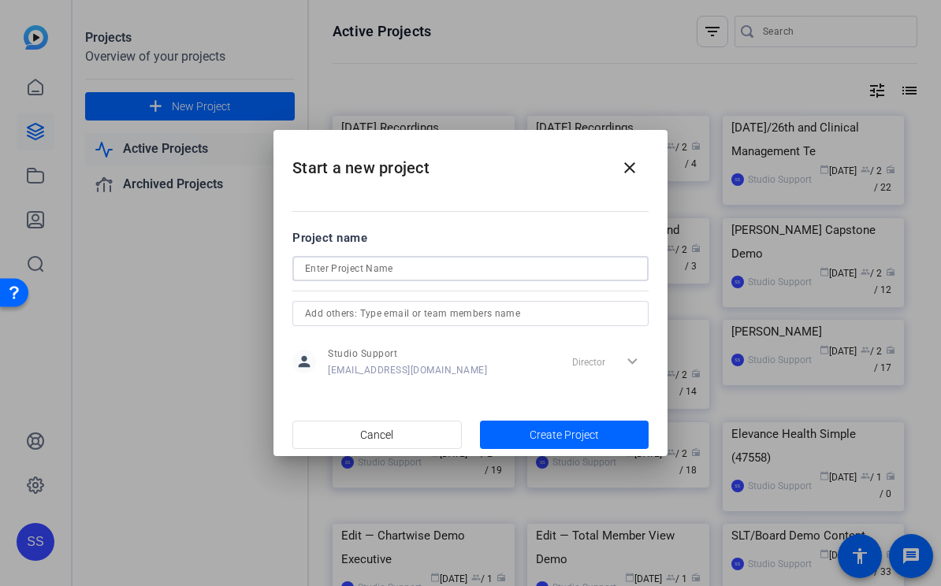
click at [344, 262] on input at bounding box center [470, 268] width 331 height 19
type input "Sept 25th Recordings"
click at [363, 307] on input "text" at bounding box center [470, 313] width 331 height 19
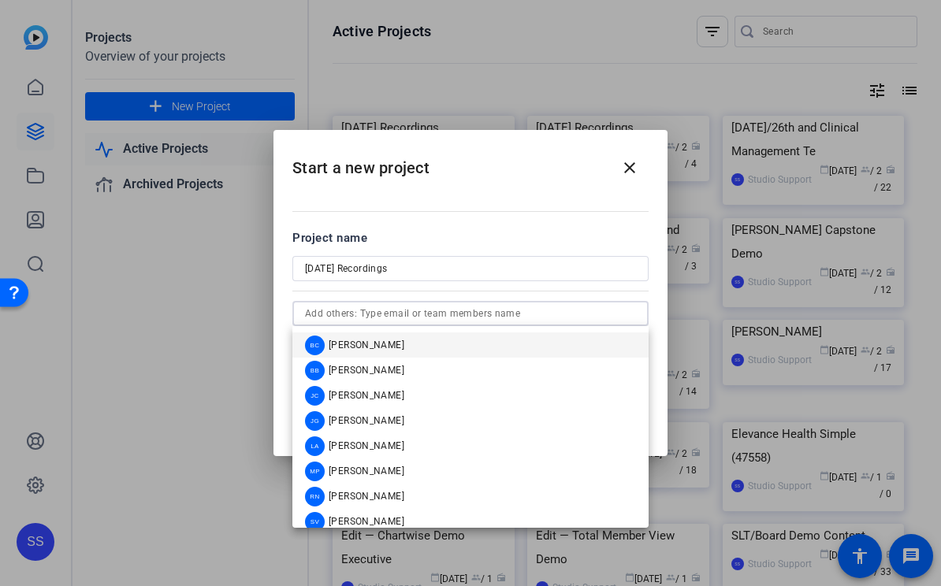
click at [364, 343] on span "Blake Cole" at bounding box center [367, 345] width 76 height 13
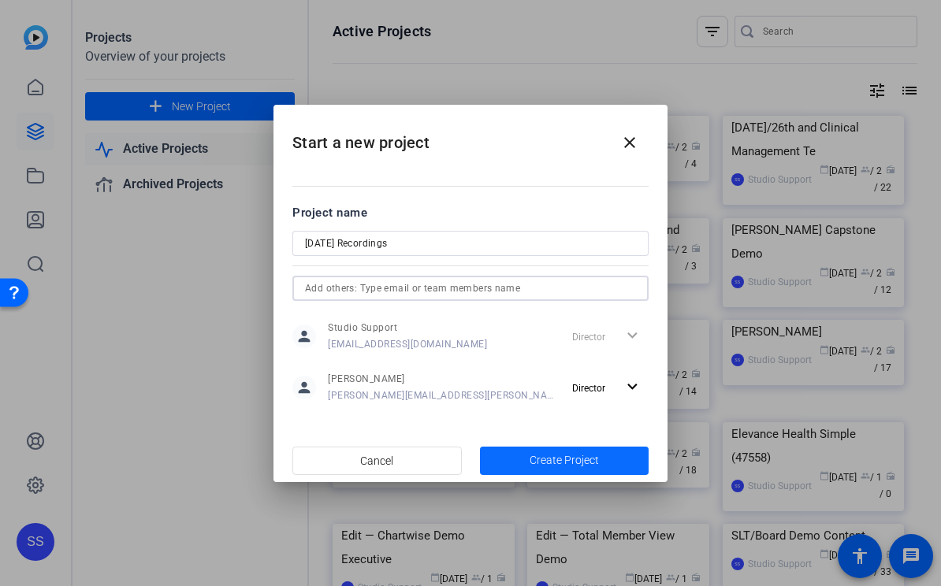
click at [553, 456] on span "Create Project" at bounding box center [564, 460] width 69 height 17
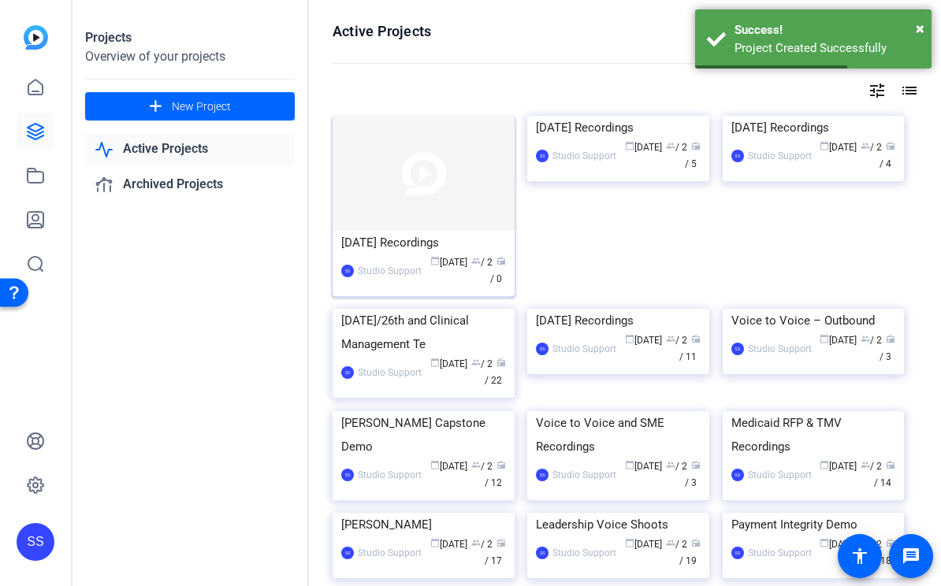
click at [405, 239] on div "Sept 25th Recordings" at bounding box center [423, 243] width 165 height 24
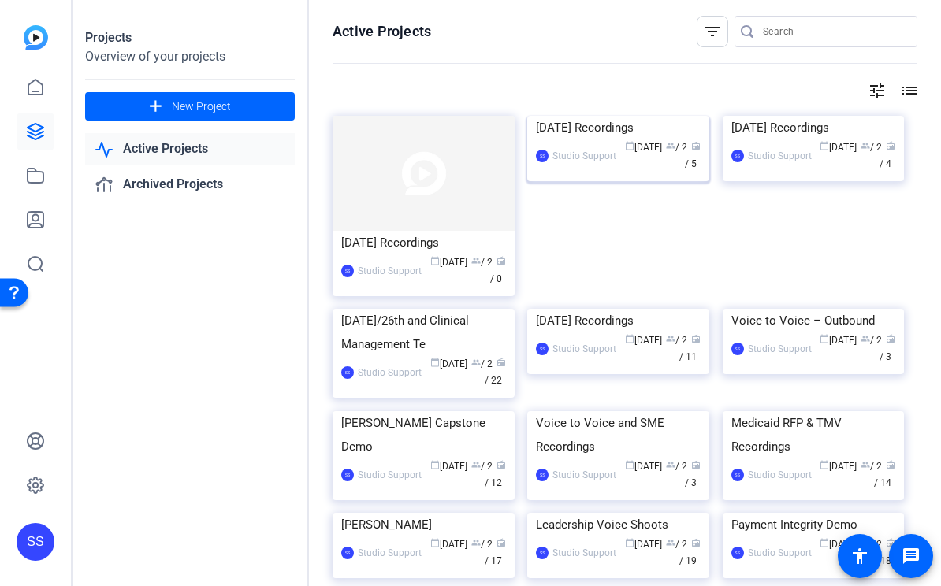
click at [589, 139] on div "September 24, 2025 Recordings" at bounding box center [618, 128] width 165 height 24
click at [402, 220] on img at bounding box center [424, 173] width 182 height 115
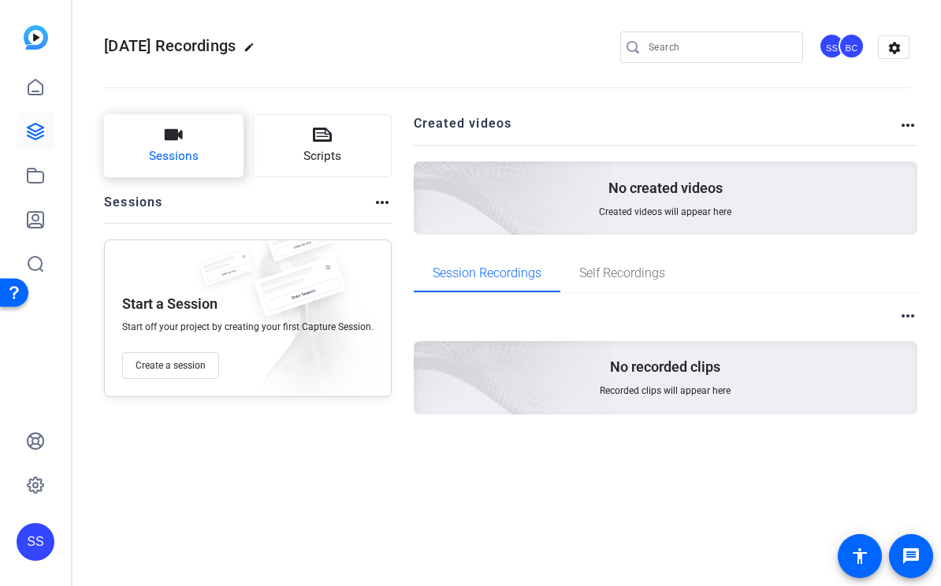
click at [181, 134] on icon "button" at bounding box center [174, 134] width 18 height 11
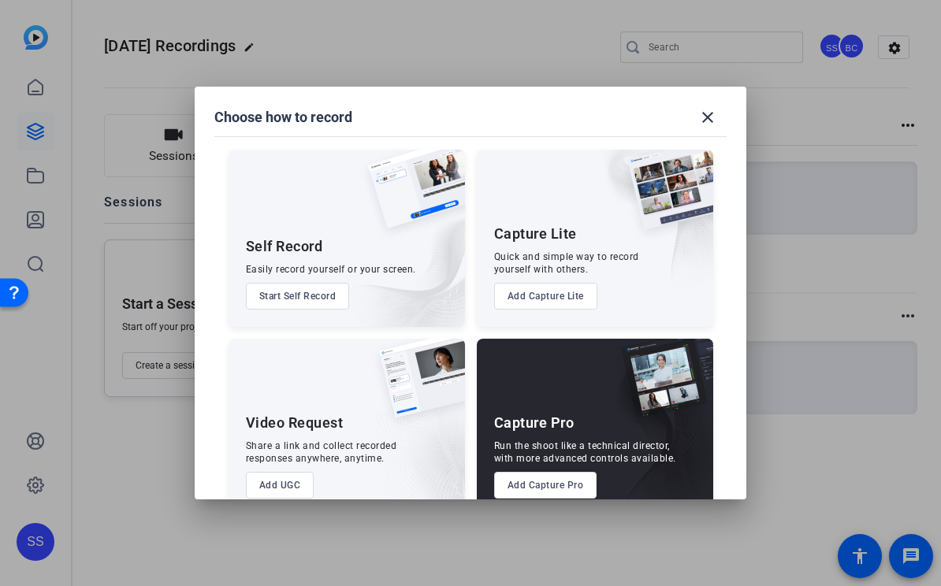
click at [583, 482] on button "Add Capture Pro" at bounding box center [545, 485] width 103 height 27
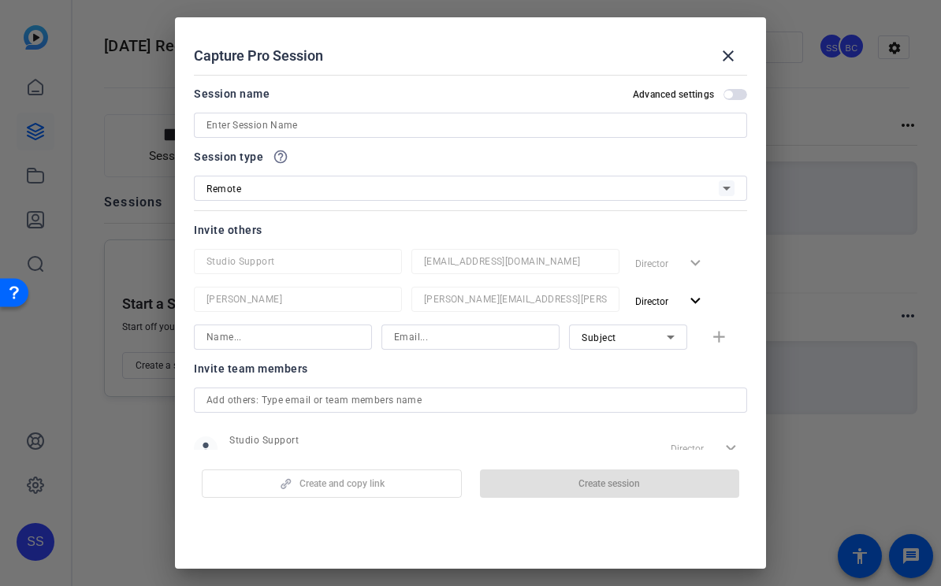
click at [314, 128] on input at bounding box center [470, 125] width 528 height 19
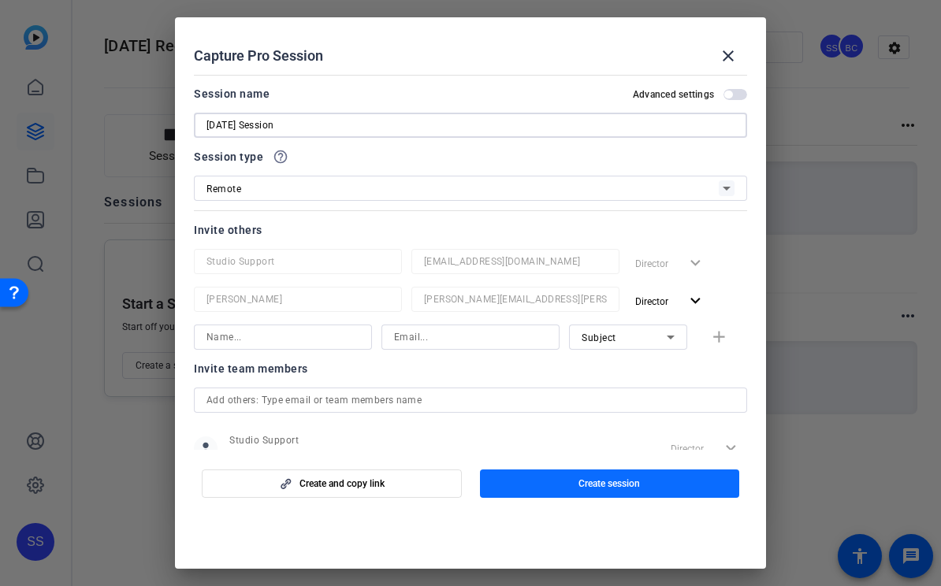
type input "Sept 25th Session"
click at [616, 471] on span "button" at bounding box center [610, 484] width 260 height 38
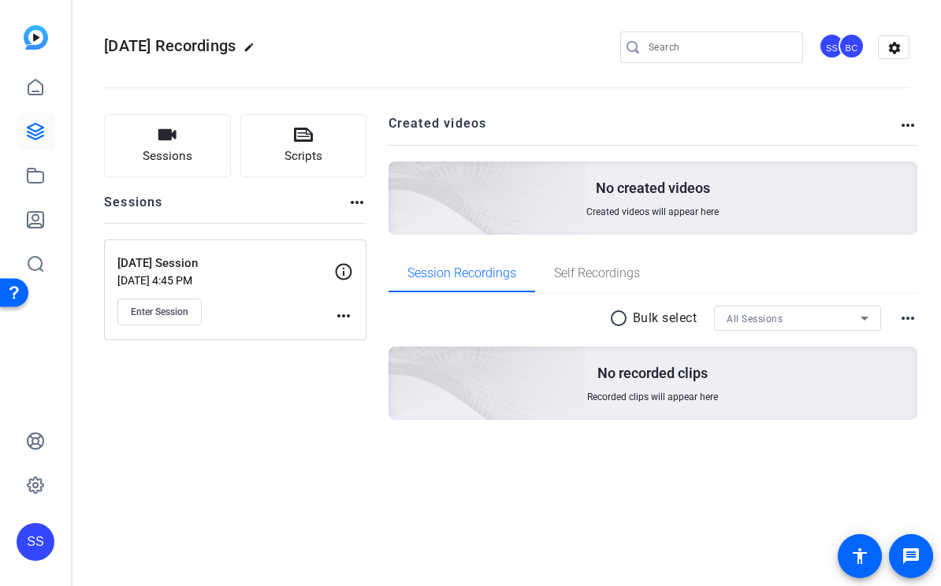
click at [349, 317] on mat-icon "more_horiz" at bounding box center [343, 316] width 19 height 19
click at [288, 422] on div at bounding box center [470, 293] width 941 height 586
click at [349, 312] on mat-icon "more_horiz" at bounding box center [343, 316] width 19 height 19
click at [378, 332] on span "Edit Session" at bounding box center [383, 338] width 72 height 19
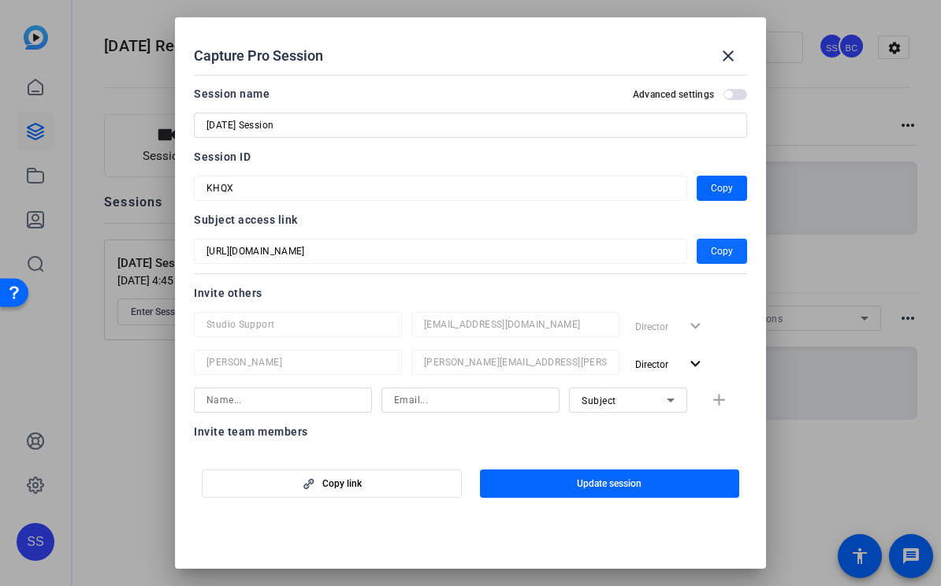
click at [722, 244] on span "Copy" at bounding box center [722, 251] width 22 height 19
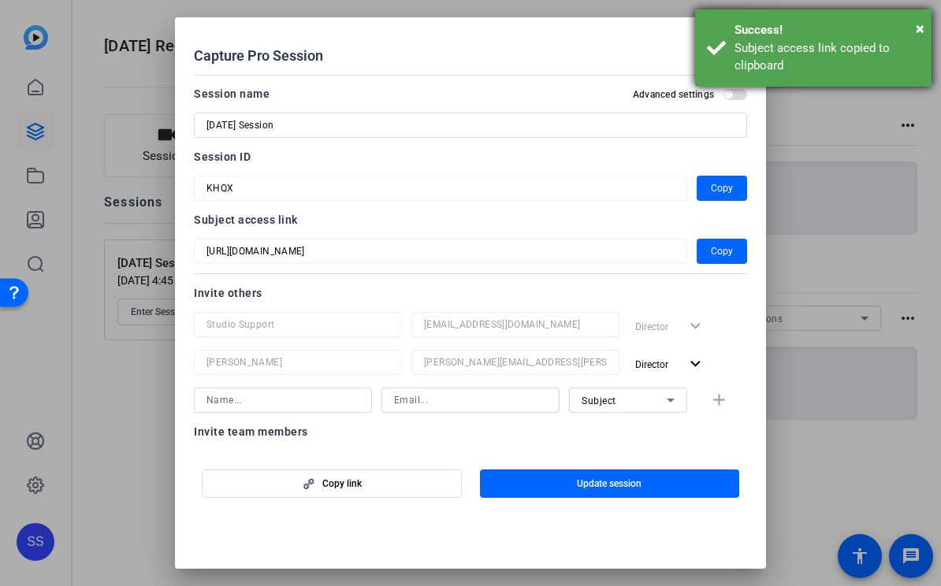
click at [735, 54] on div "Subject access link copied to clipboard" at bounding box center [827, 56] width 185 height 35
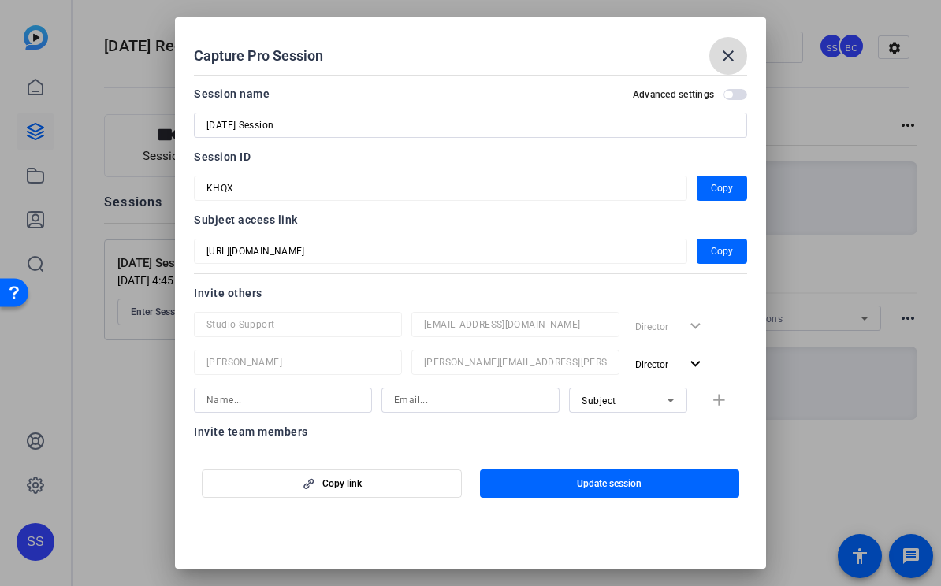
click at [727, 54] on mat-icon "close" at bounding box center [728, 55] width 19 height 19
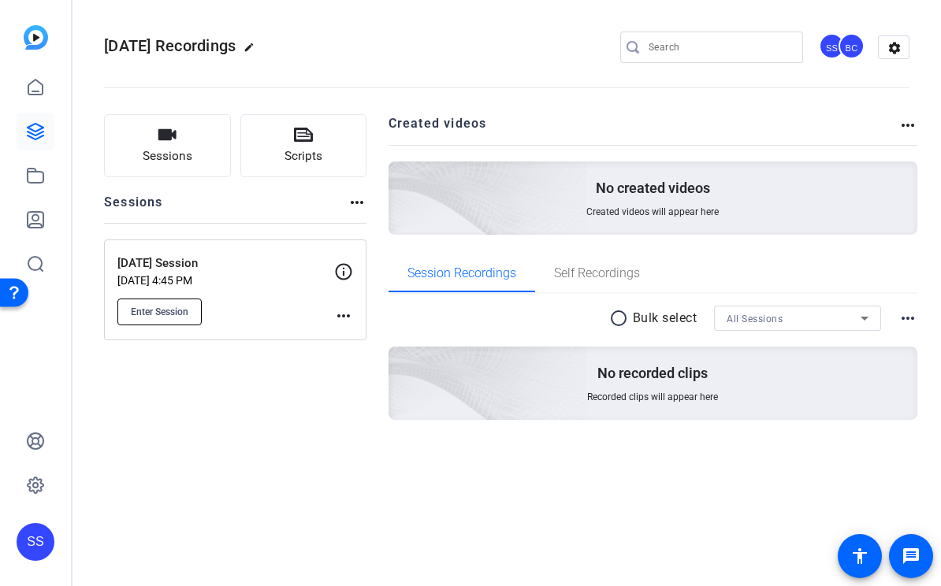
click at [189, 306] on button "Enter Session" at bounding box center [159, 312] width 84 height 27
